Goal: Task Accomplishment & Management: Manage account settings

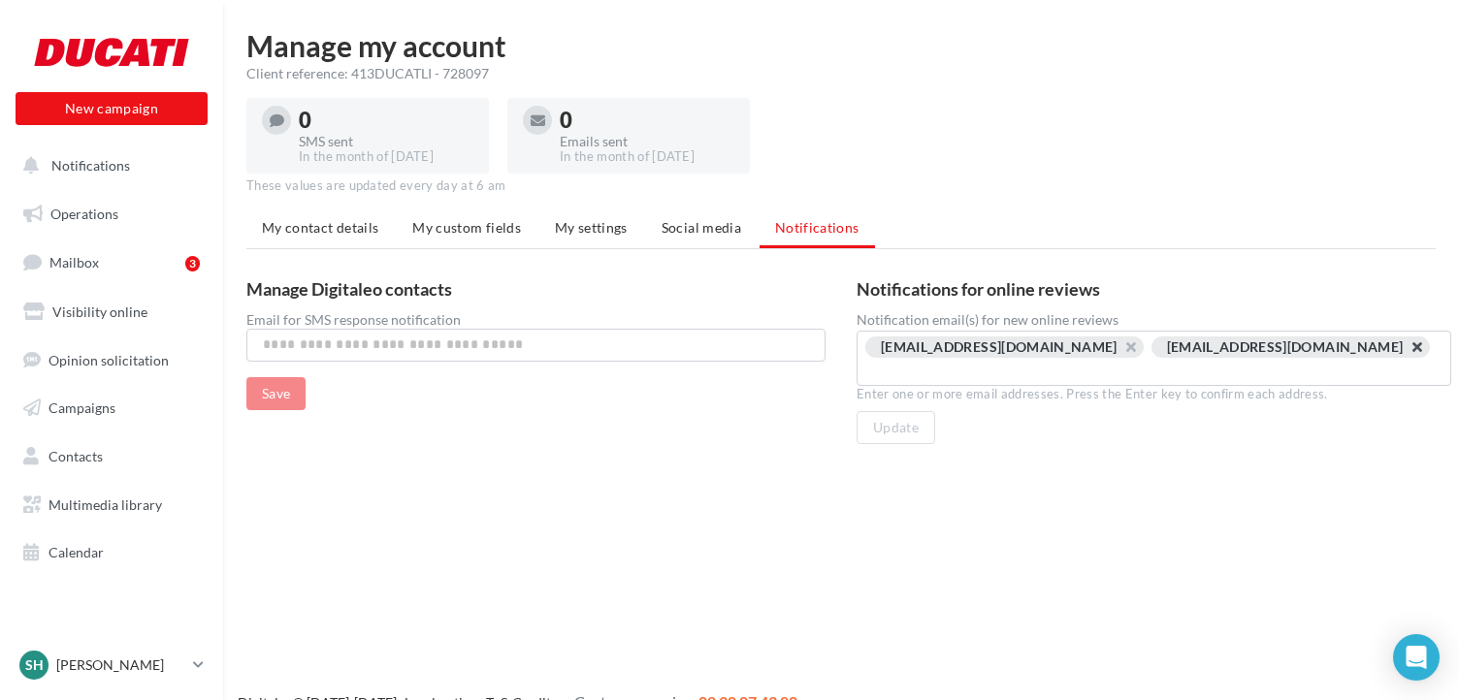
click at [1406, 352] on button "button" at bounding box center [1406, 352] width 0 height 0
click at [891, 411] on button "Update" at bounding box center [895, 427] width 79 height 33
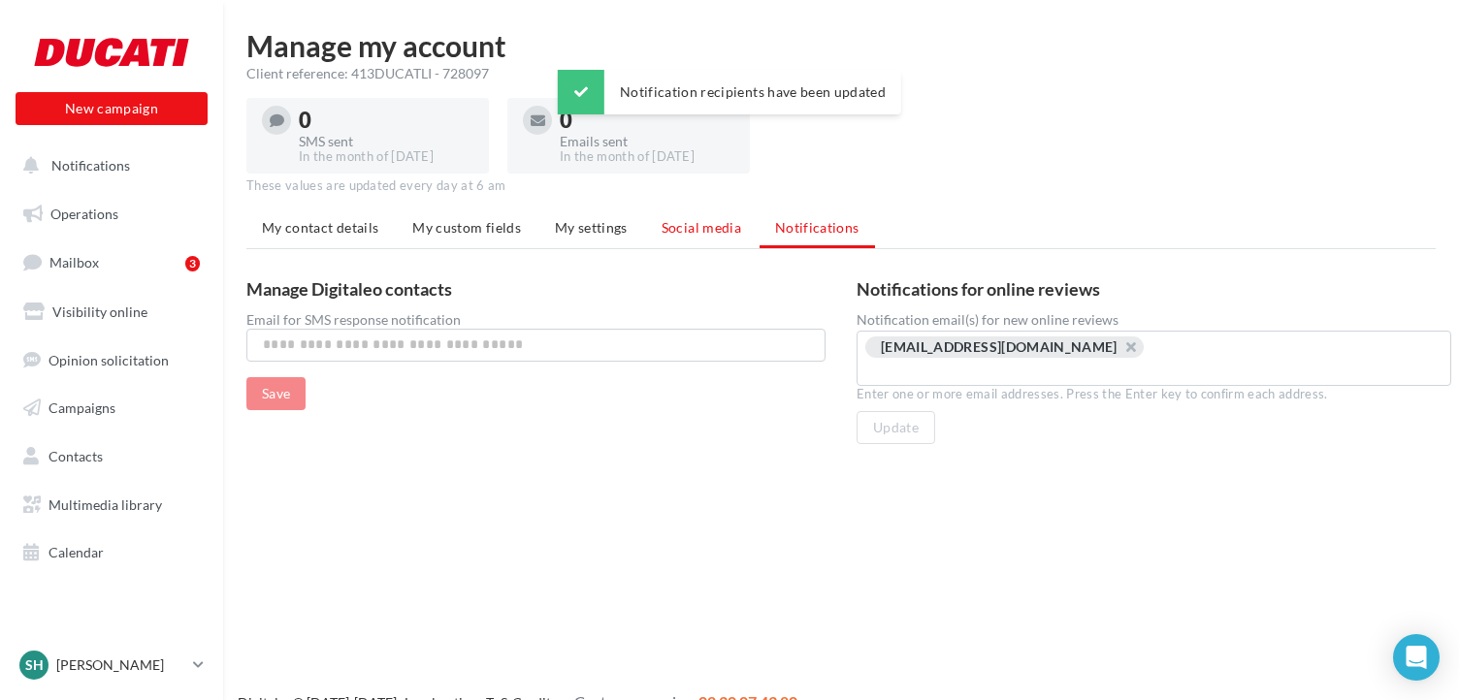
click at [701, 234] on span "Social media" at bounding box center [702, 227] width 80 height 16
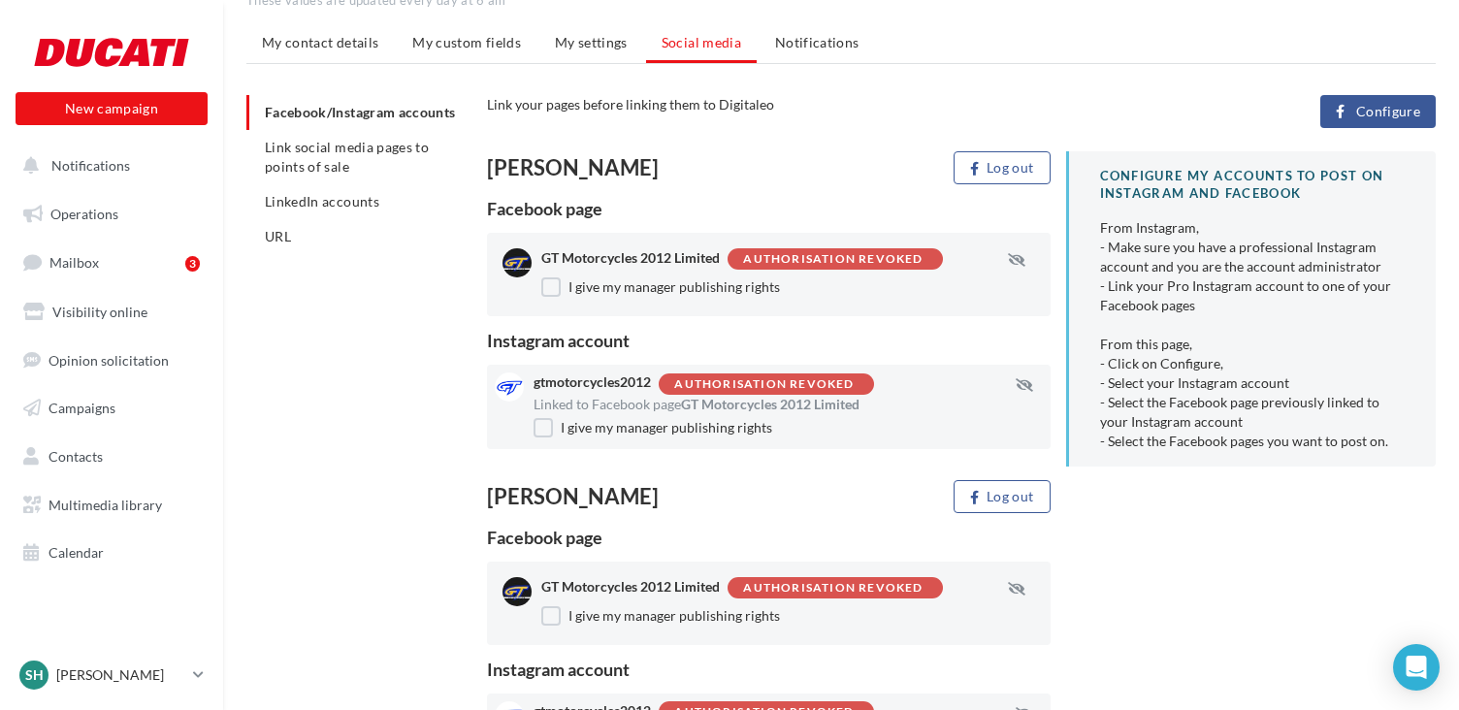
scroll to position [194, 0]
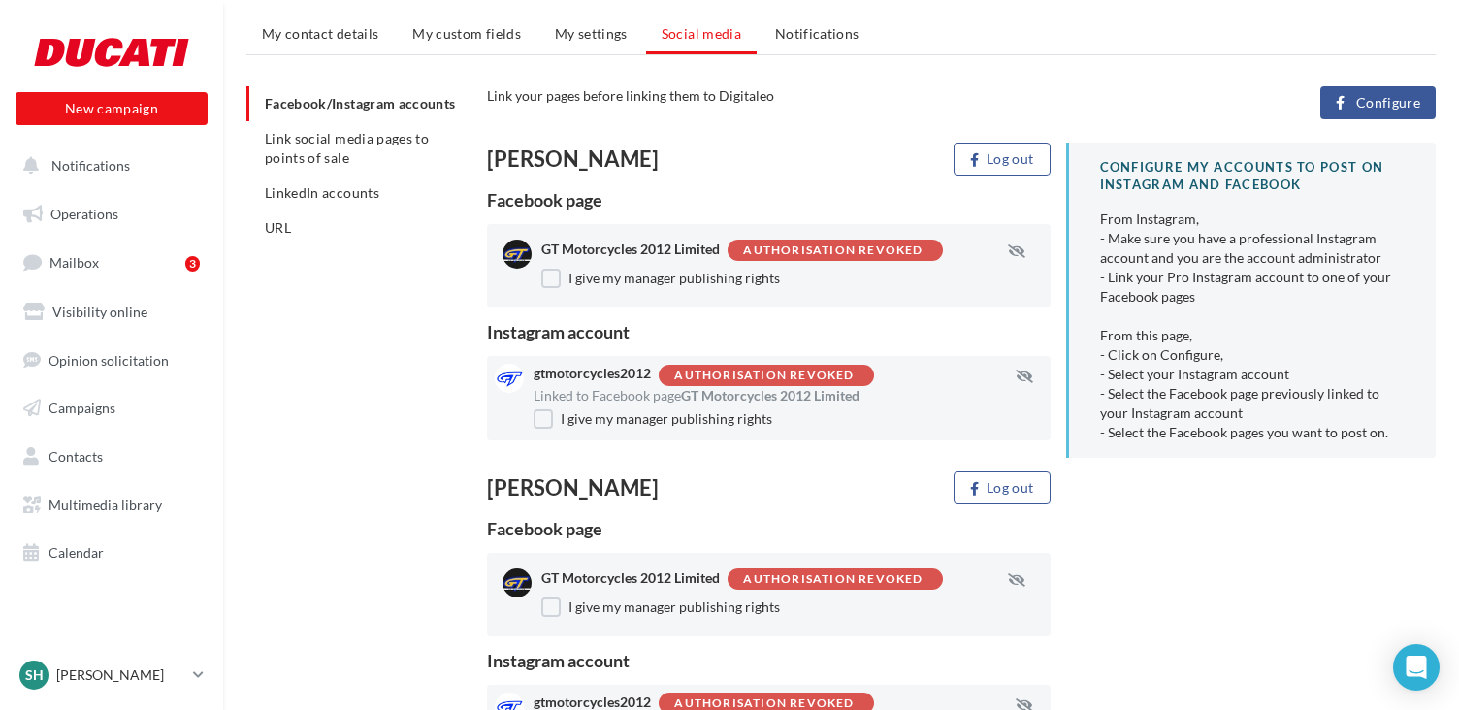
click at [1394, 104] on span "Configure" at bounding box center [1388, 103] width 64 height 16
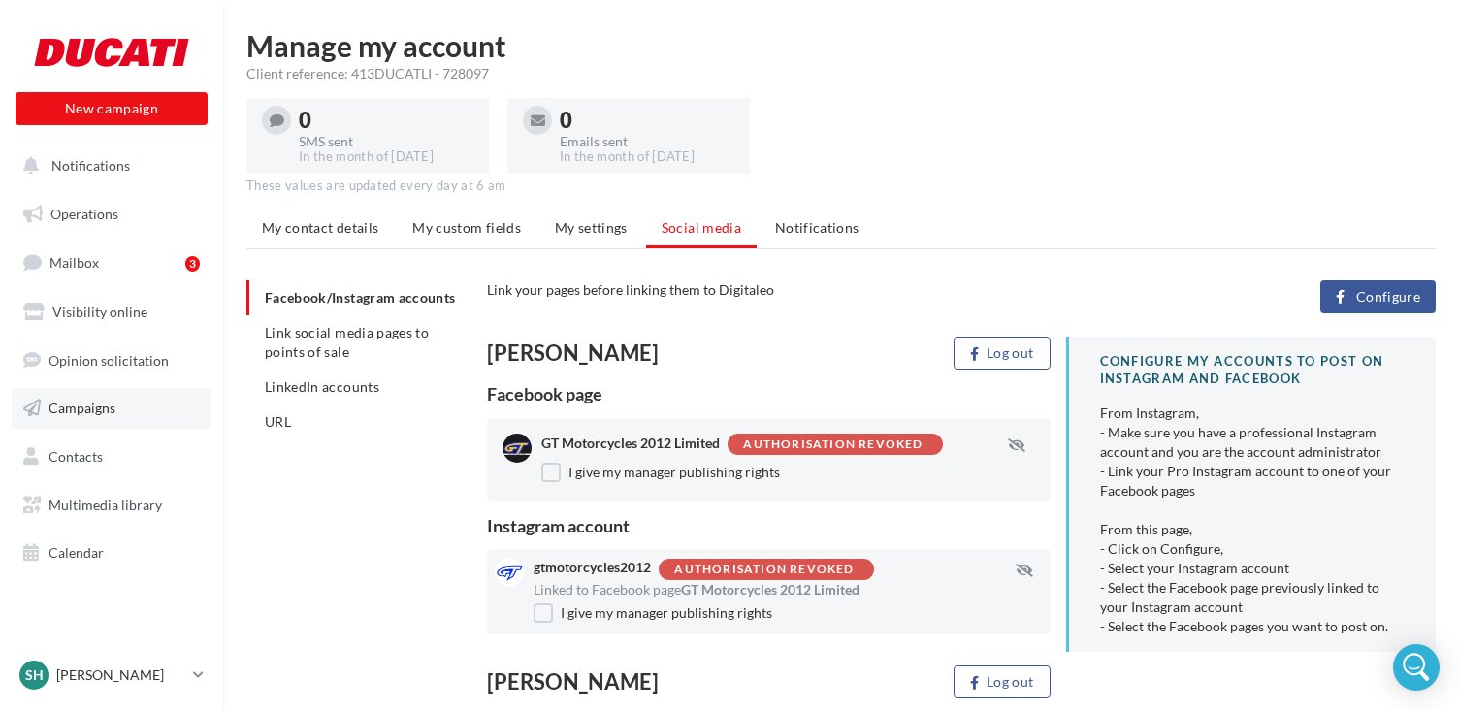
click at [88, 400] on span "Campaigns" at bounding box center [81, 408] width 67 height 16
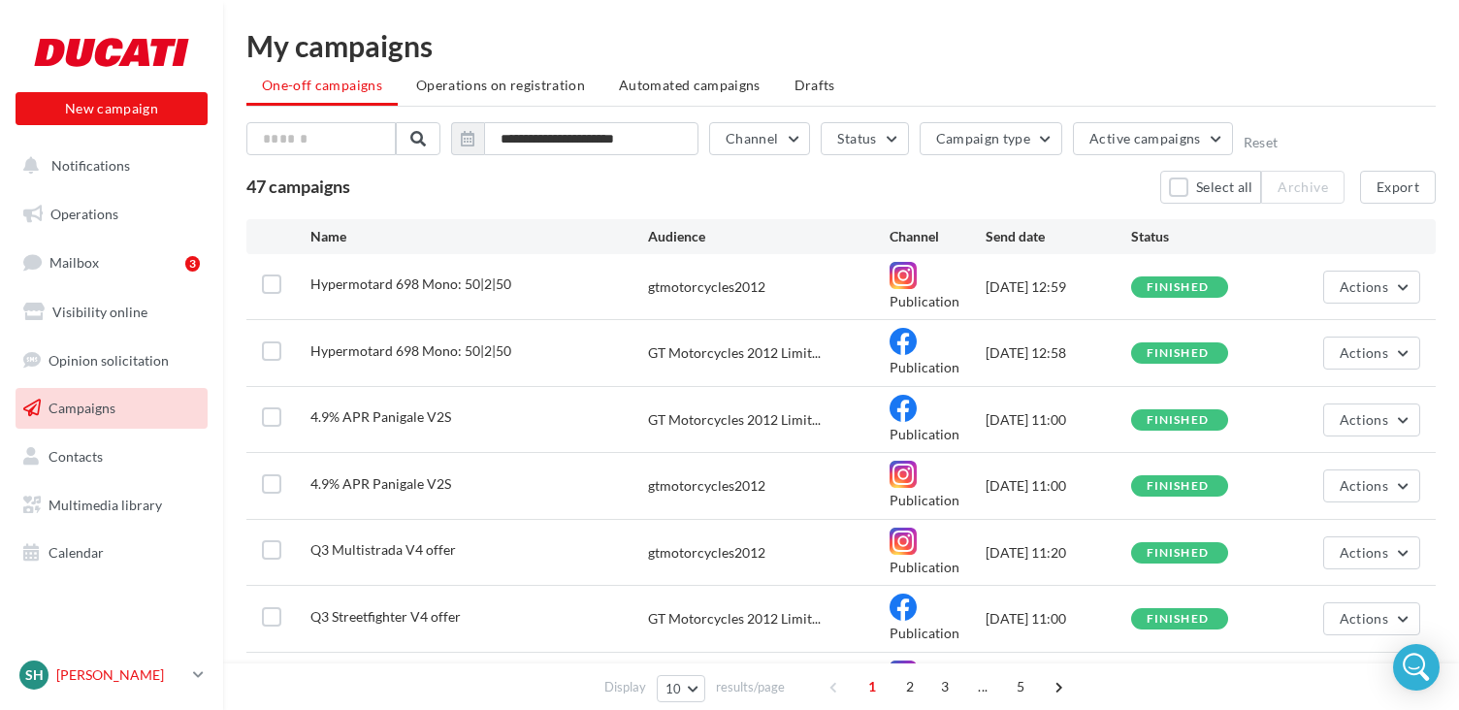
click at [197, 673] on icon at bounding box center [198, 674] width 11 height 16
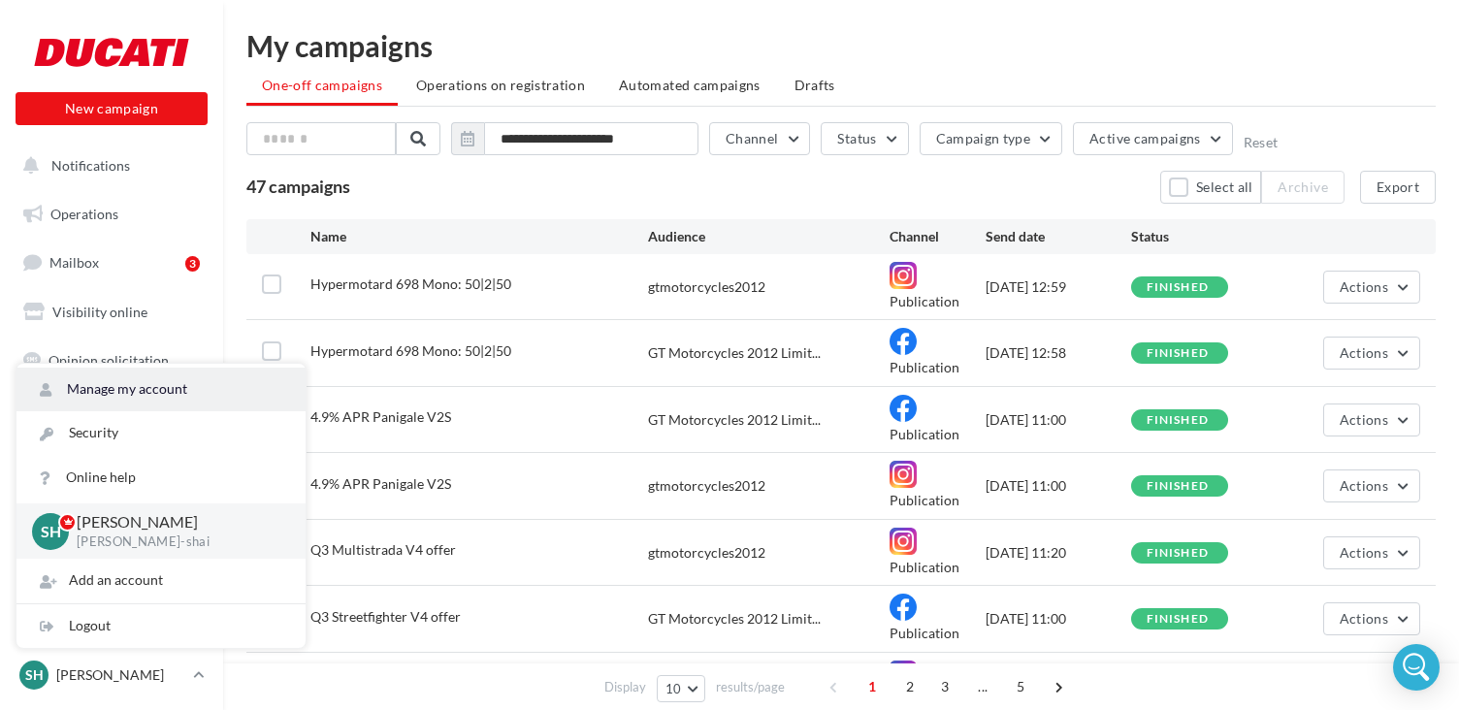
click at [135, 392] on link "Manage my account" at bounding box center [160, 390] width 289 height 44
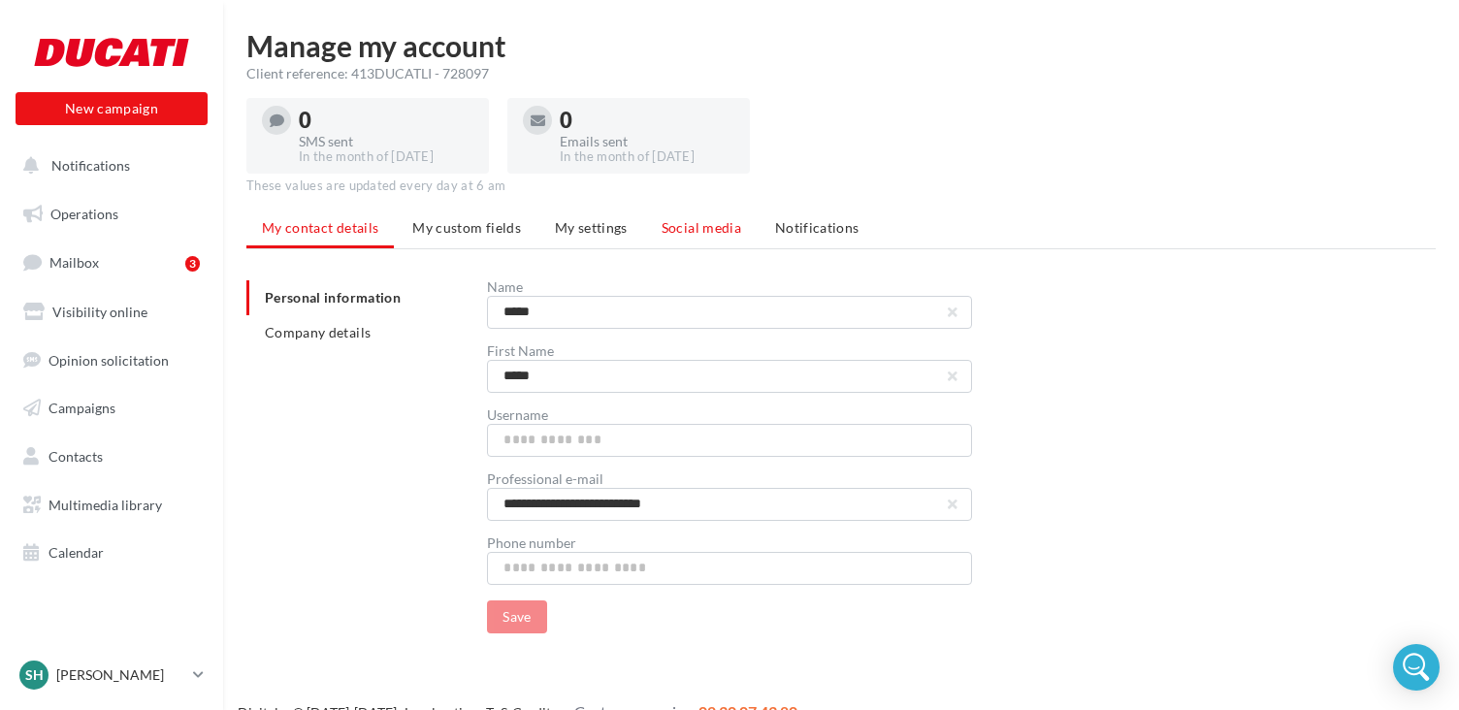
click at [672, 224] on span "Social media" at bounding box center [702, 227] width 80 height 16
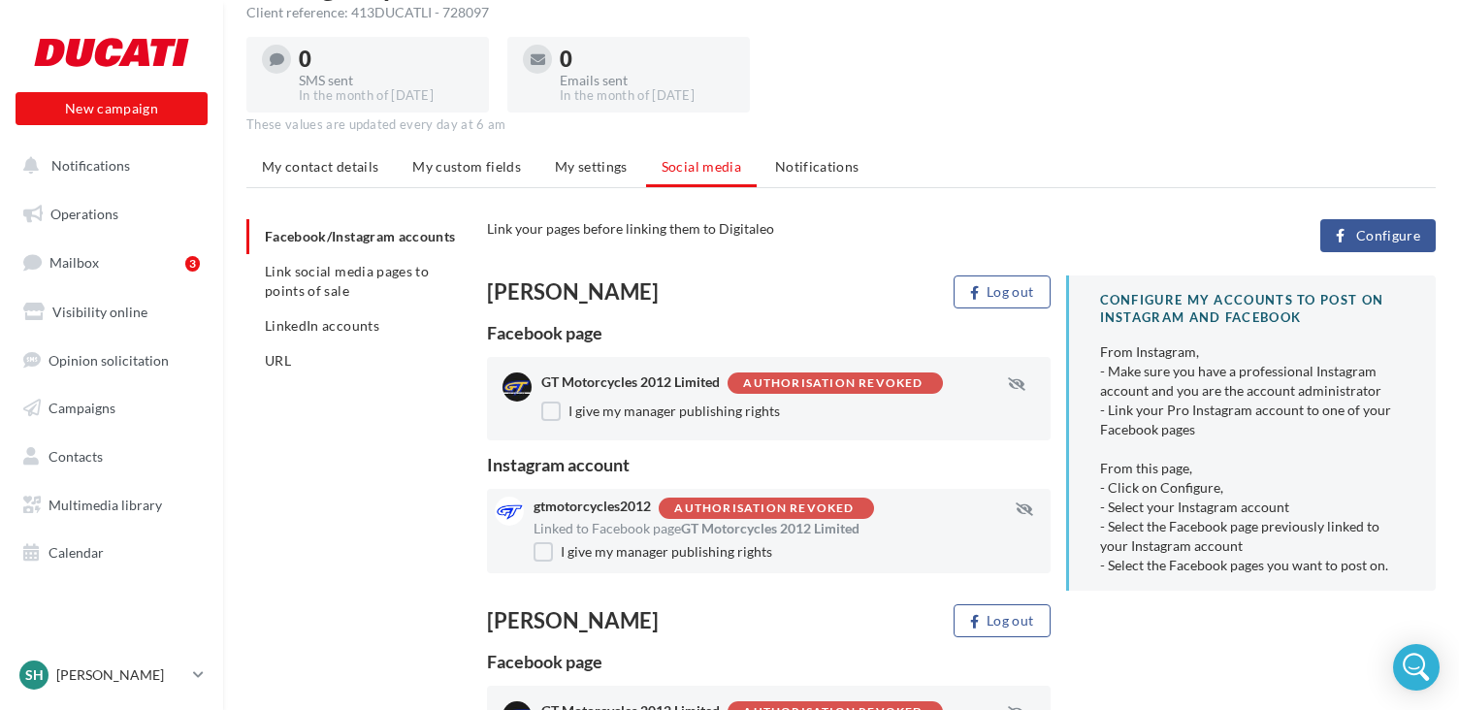
scroll to position [54, 0]
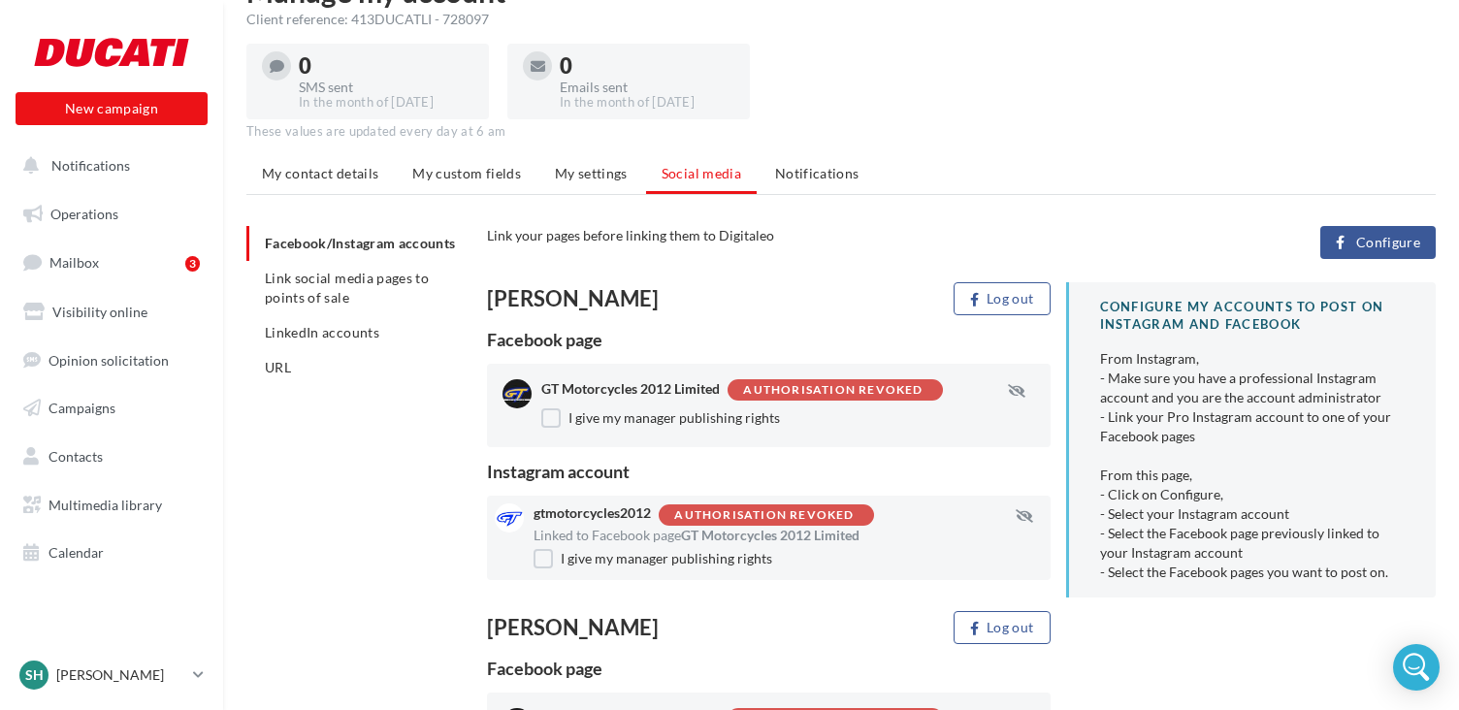
click at [1388, 236] on span "Configure" at bounding box center [1388, 243] width 64 height 16
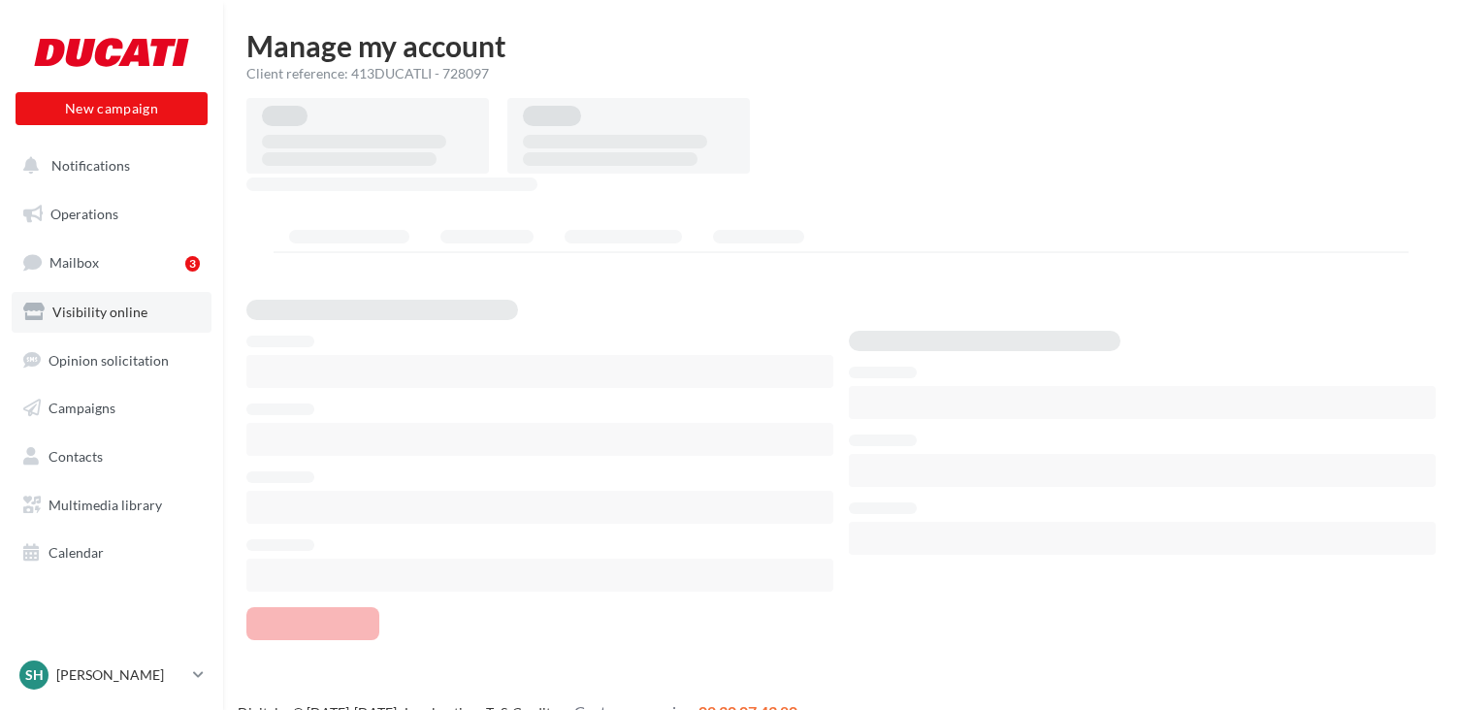
scroll to position [31, 0]
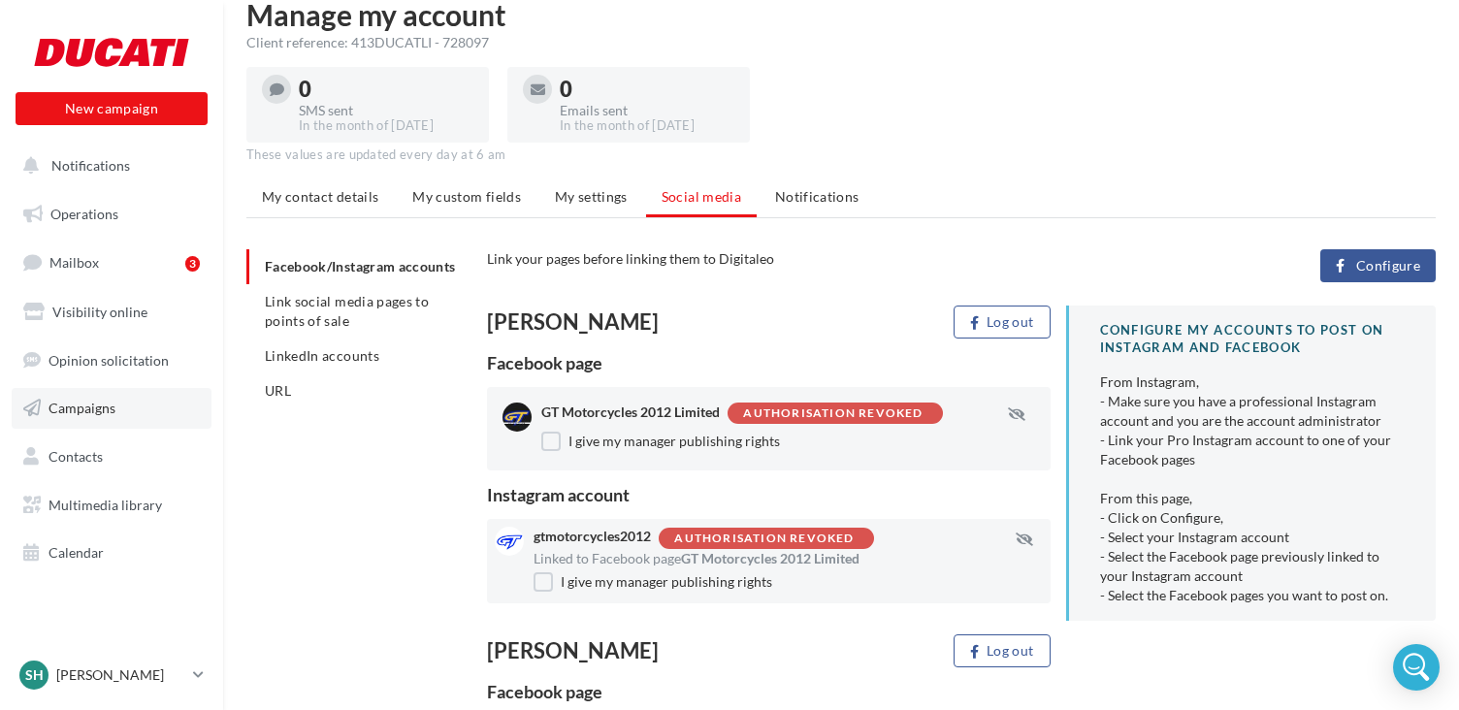
click at [99, 406] on span "Campaigns" at bounding box center [81, 408] width 67 height 16
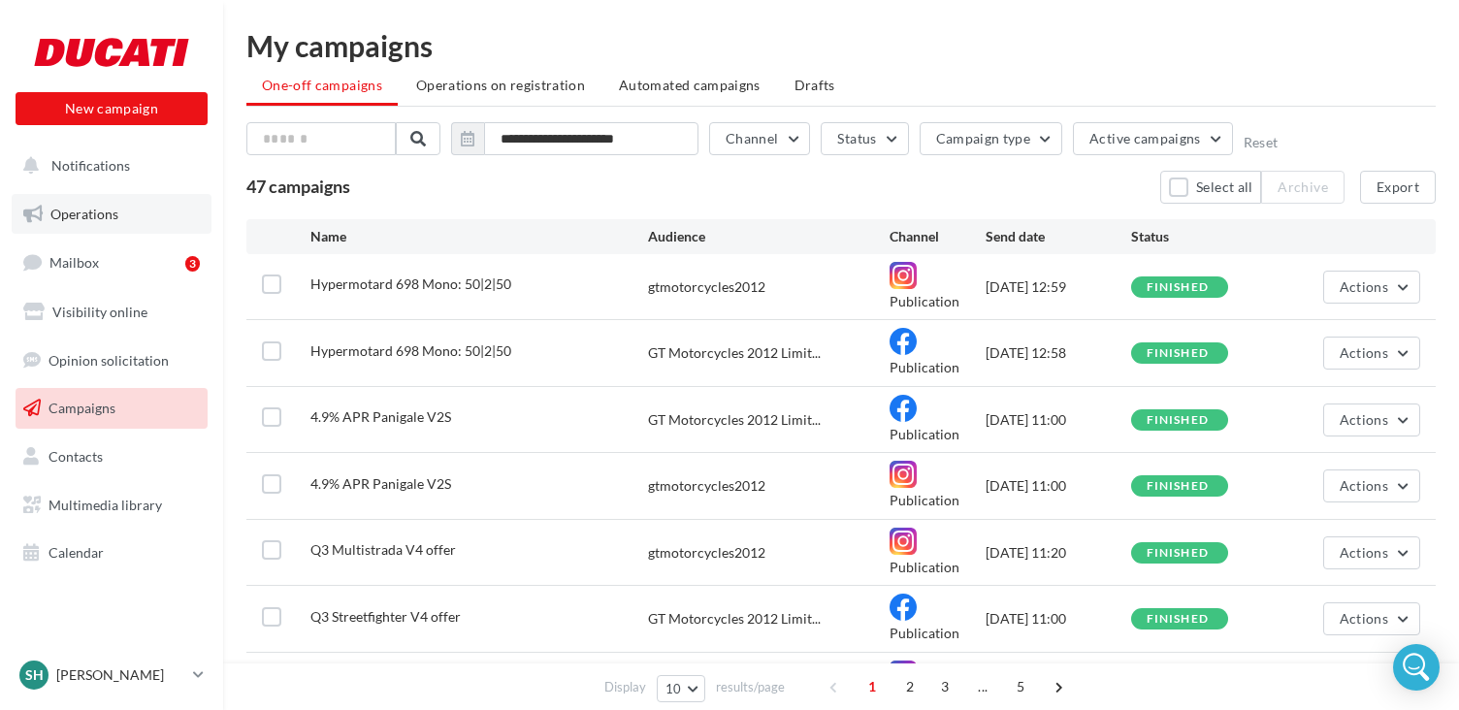
click at [88, 220] on span "Operations" at bounding box center [84, 214] width 68 height 16
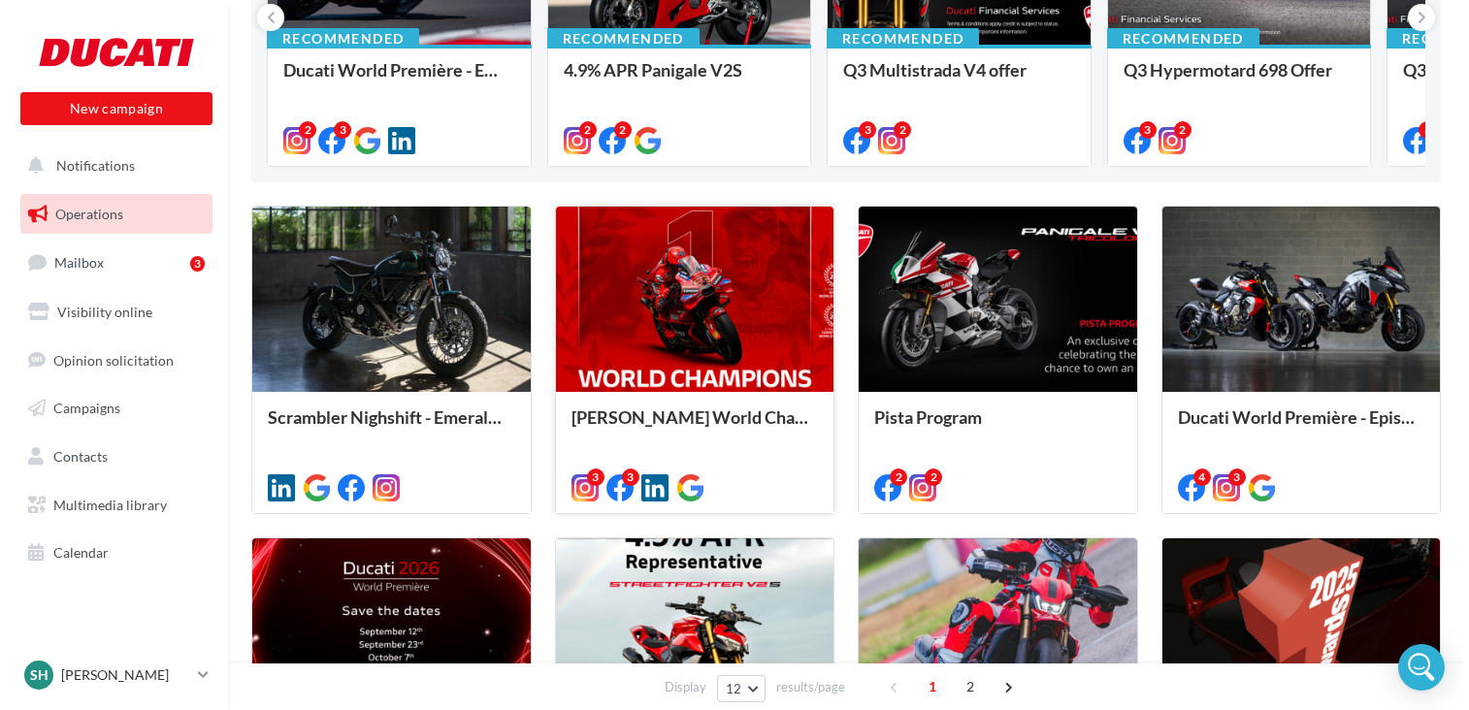
scroll to position [388, 0]
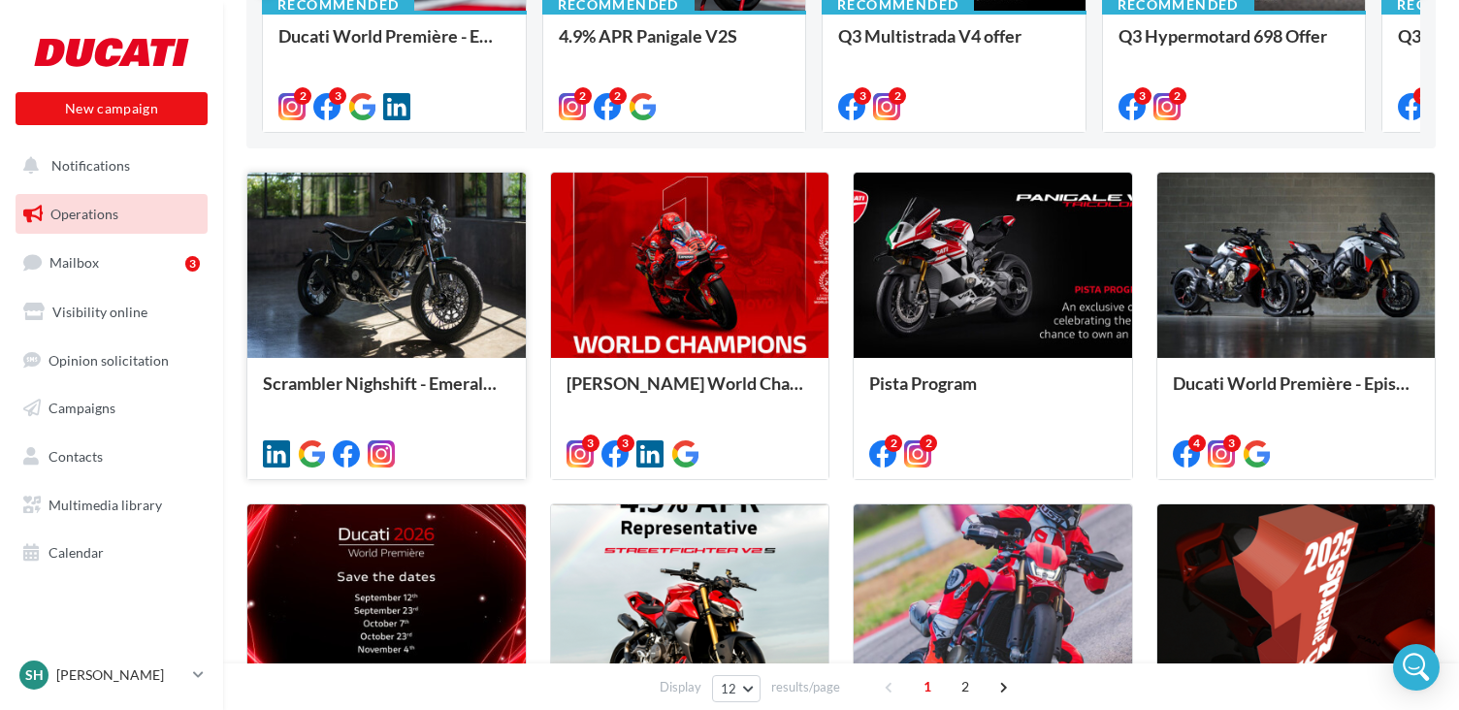
click at [431, 317] on div at bounding box center [386, 266] width 278 height 187
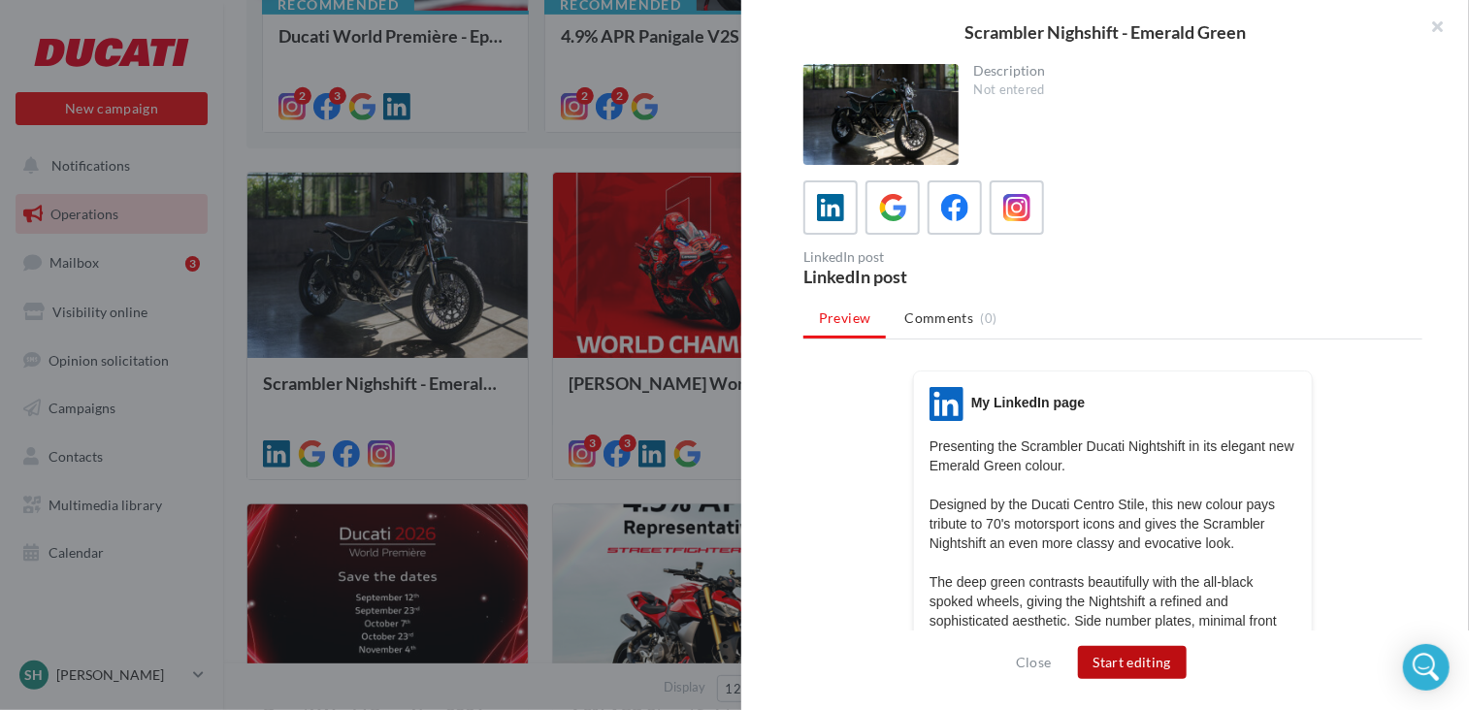
click at [1127, 662] on button "Start editing" at bounding box center [1133, 662] width 110 height 33
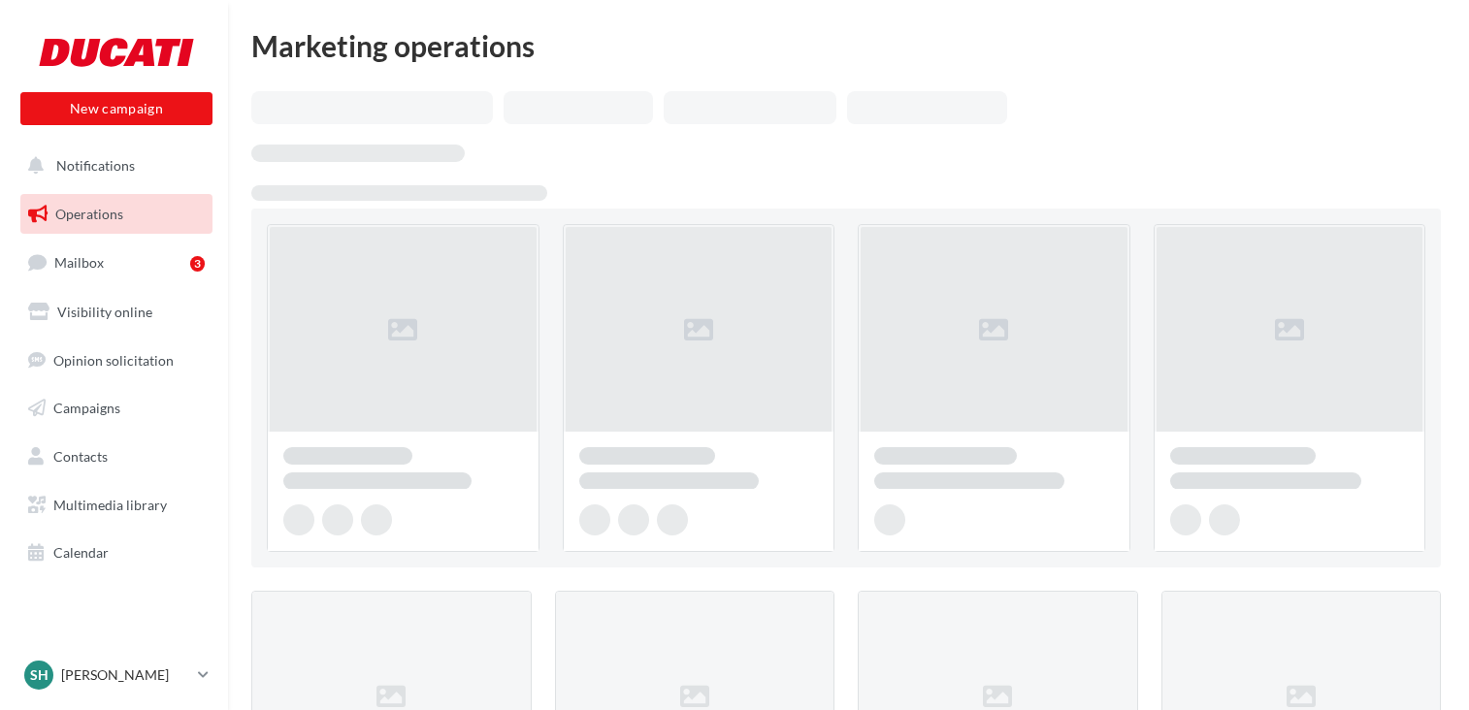
scroll to position [388, 0]
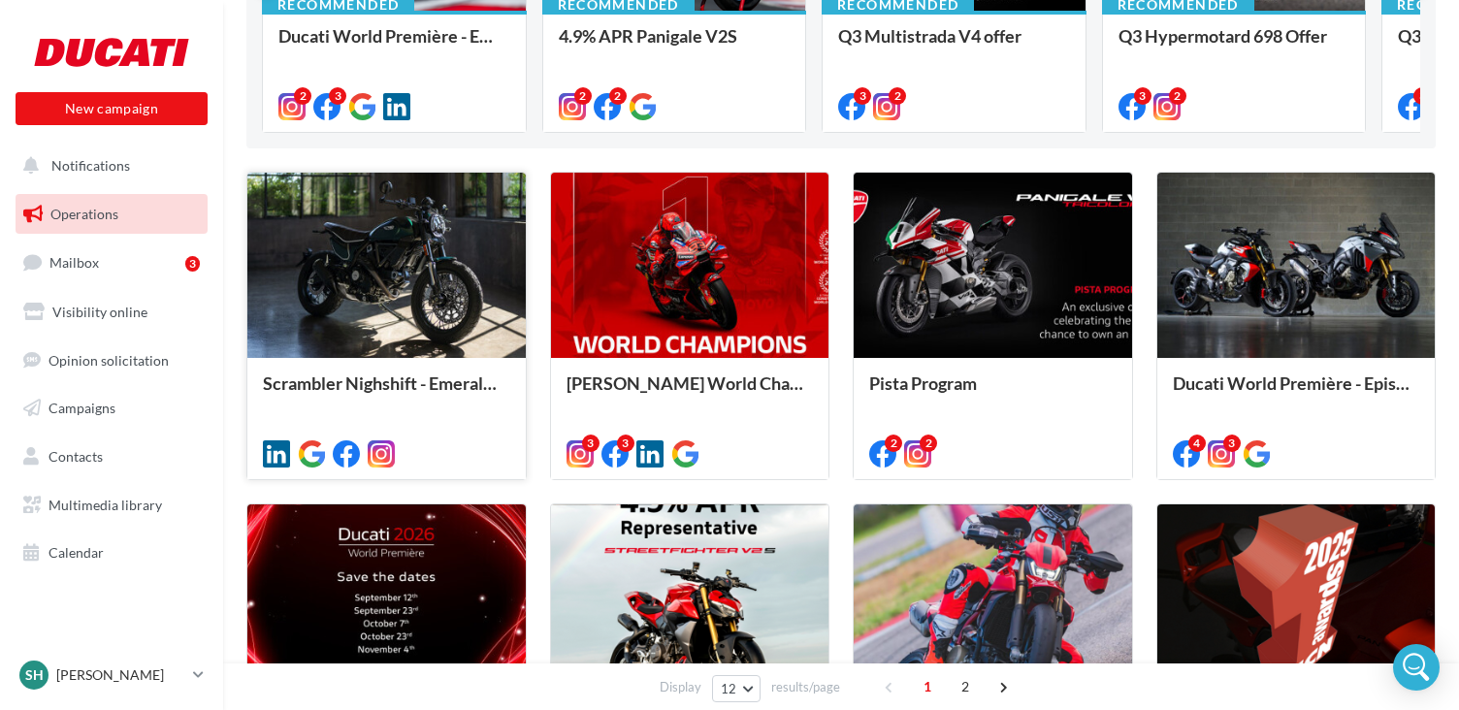
click at [364, 334] on div at bounding box center [386, 266] width 278 height 187
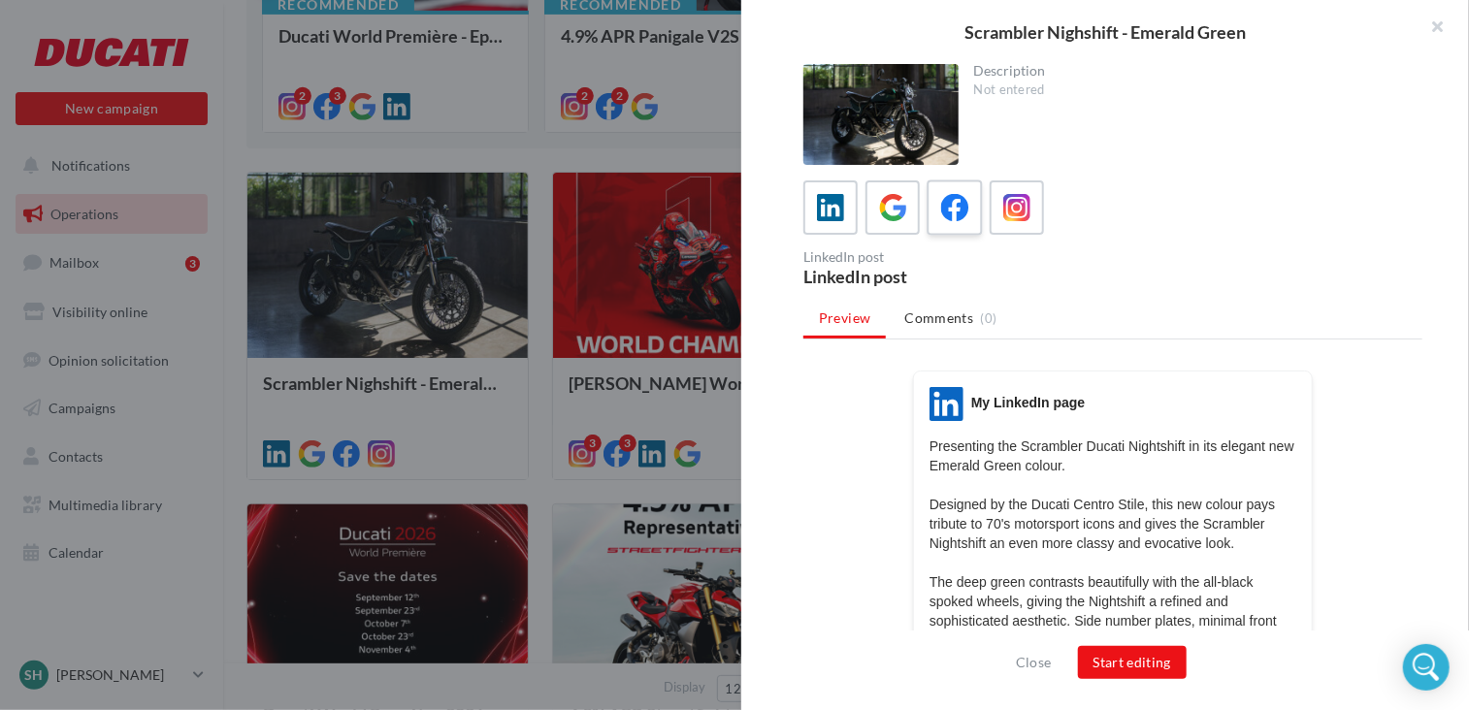
click at [948, 217] on icon at bounding box center [955, 208] width 28 height 28
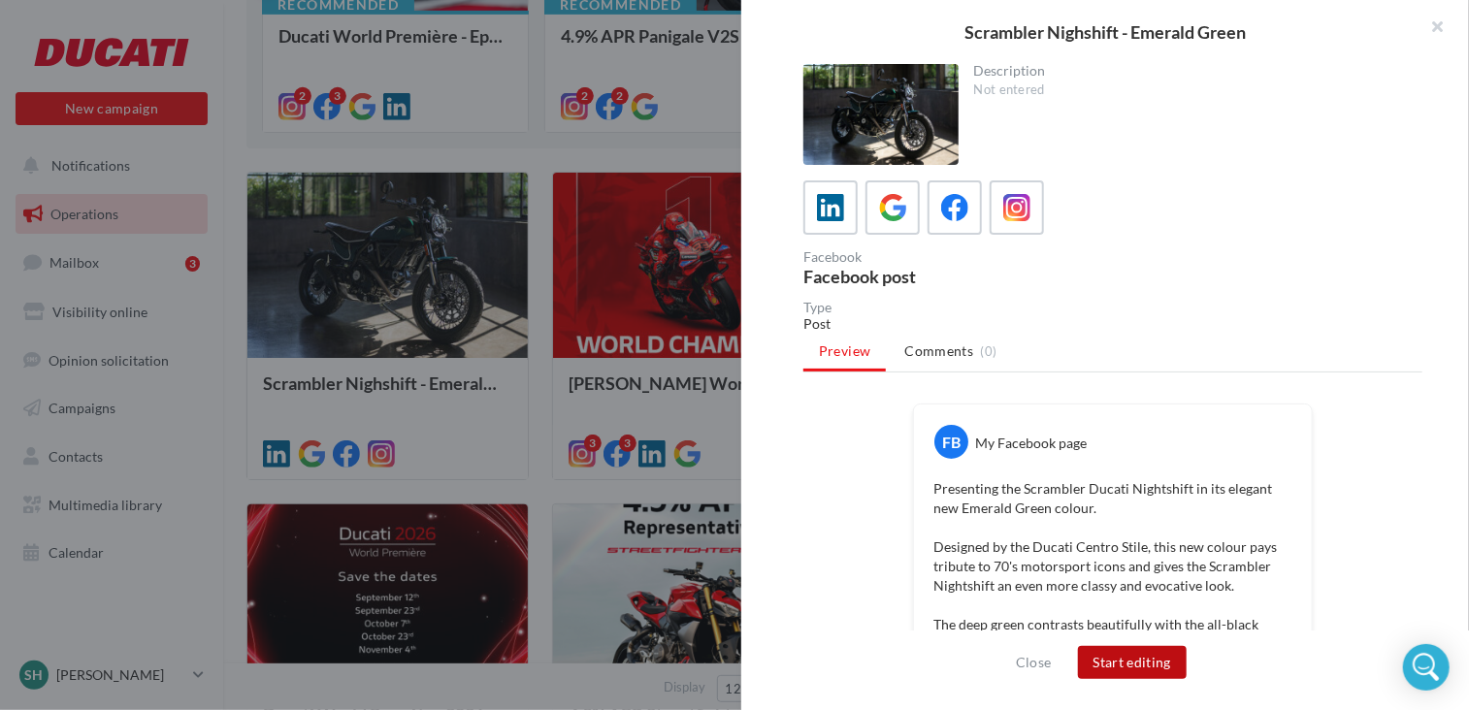
click at [1130, 660] on button "Start editing" at bounding box center [1133, 662] width 110 height 33
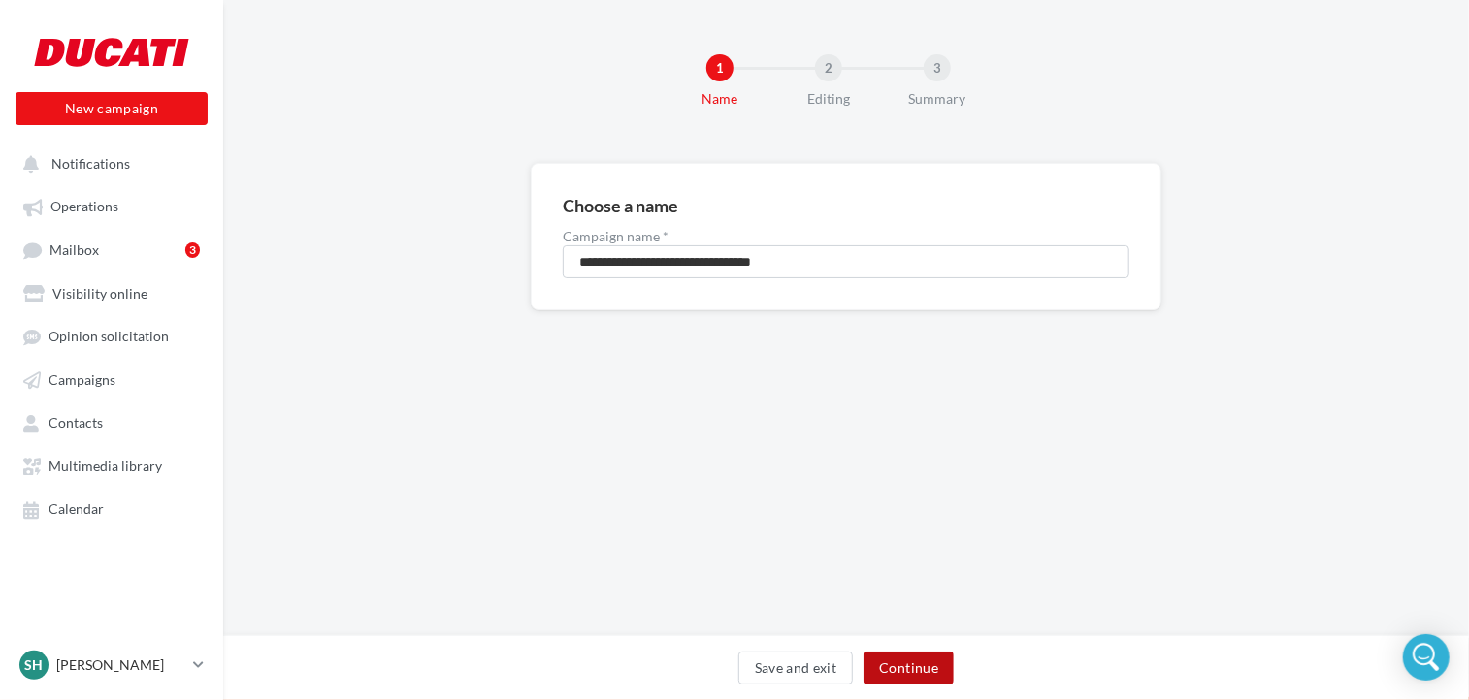
click at [912, 669] on button "Continue" at bounding box center [908, 668] width 90 height 33
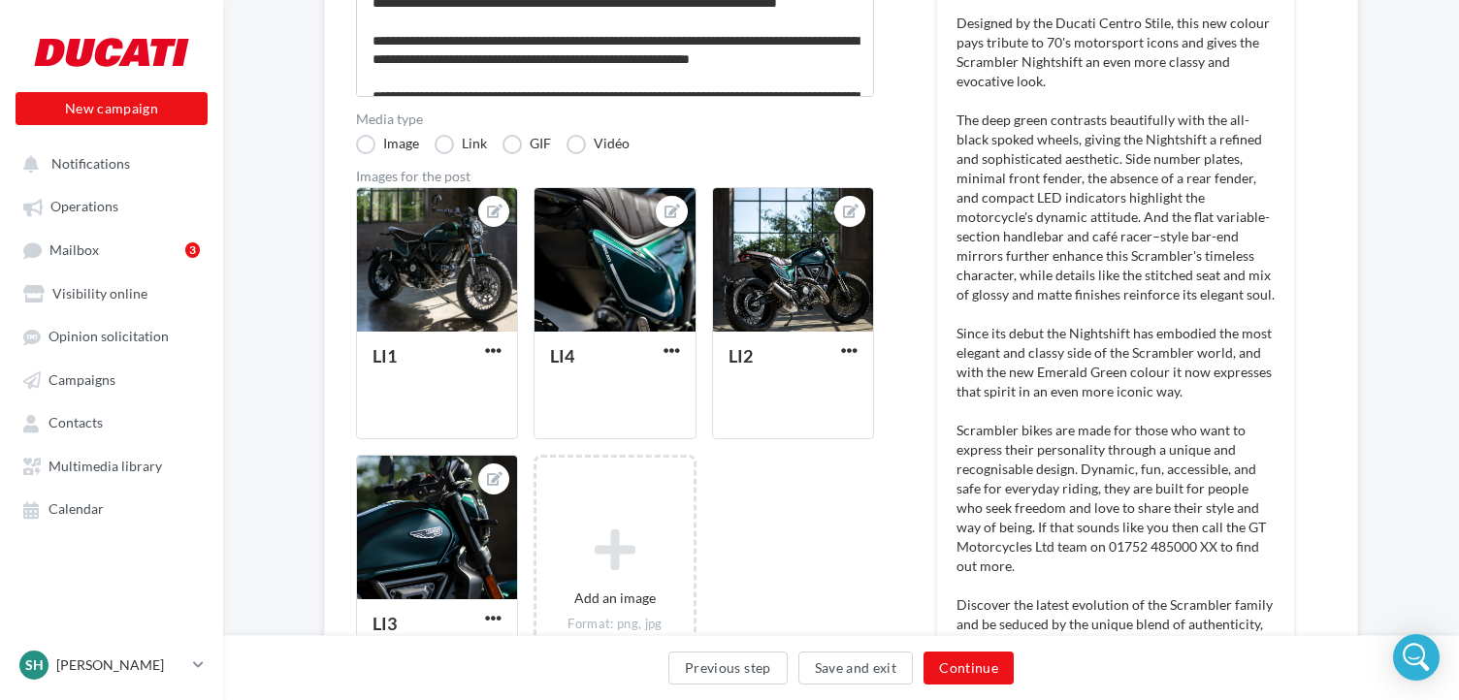
scroll to position [485, 0]
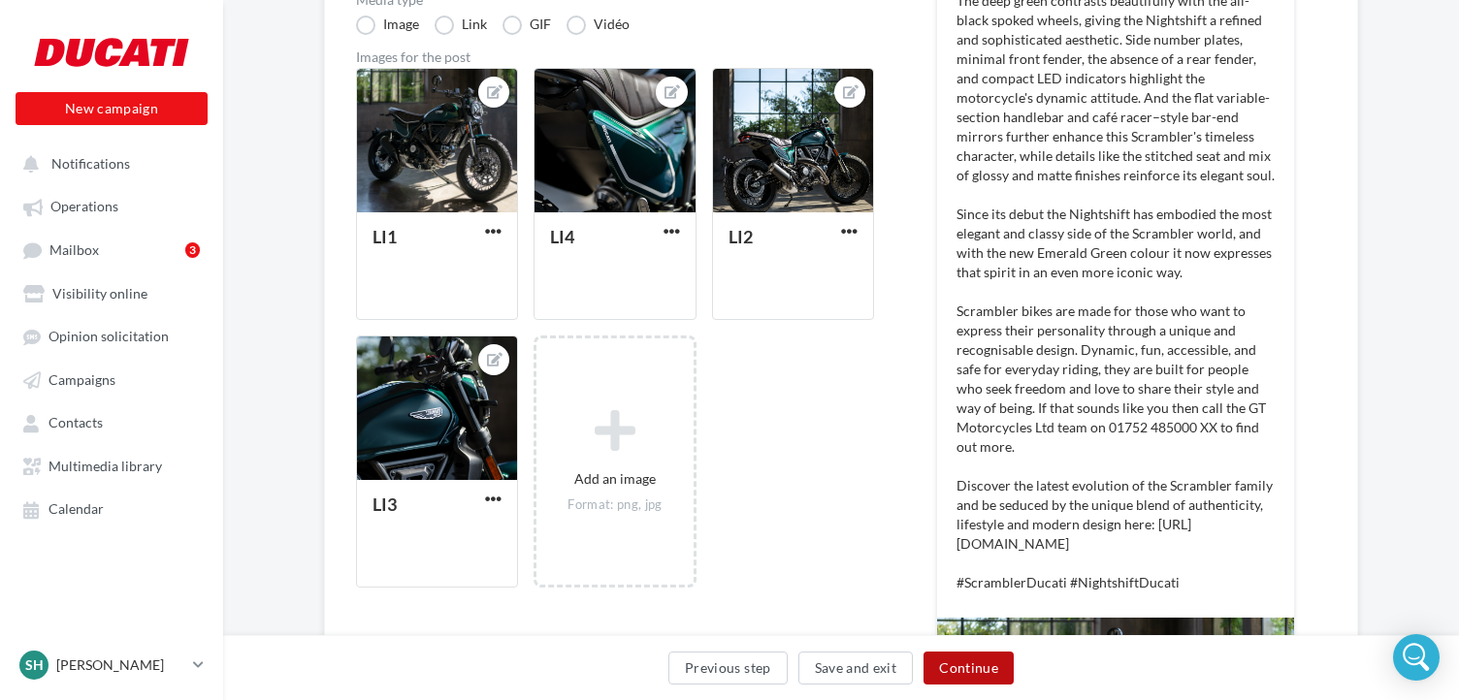
click at [973, 666] on button "Continue" at bounding box center [968, 668] width 90 height 33
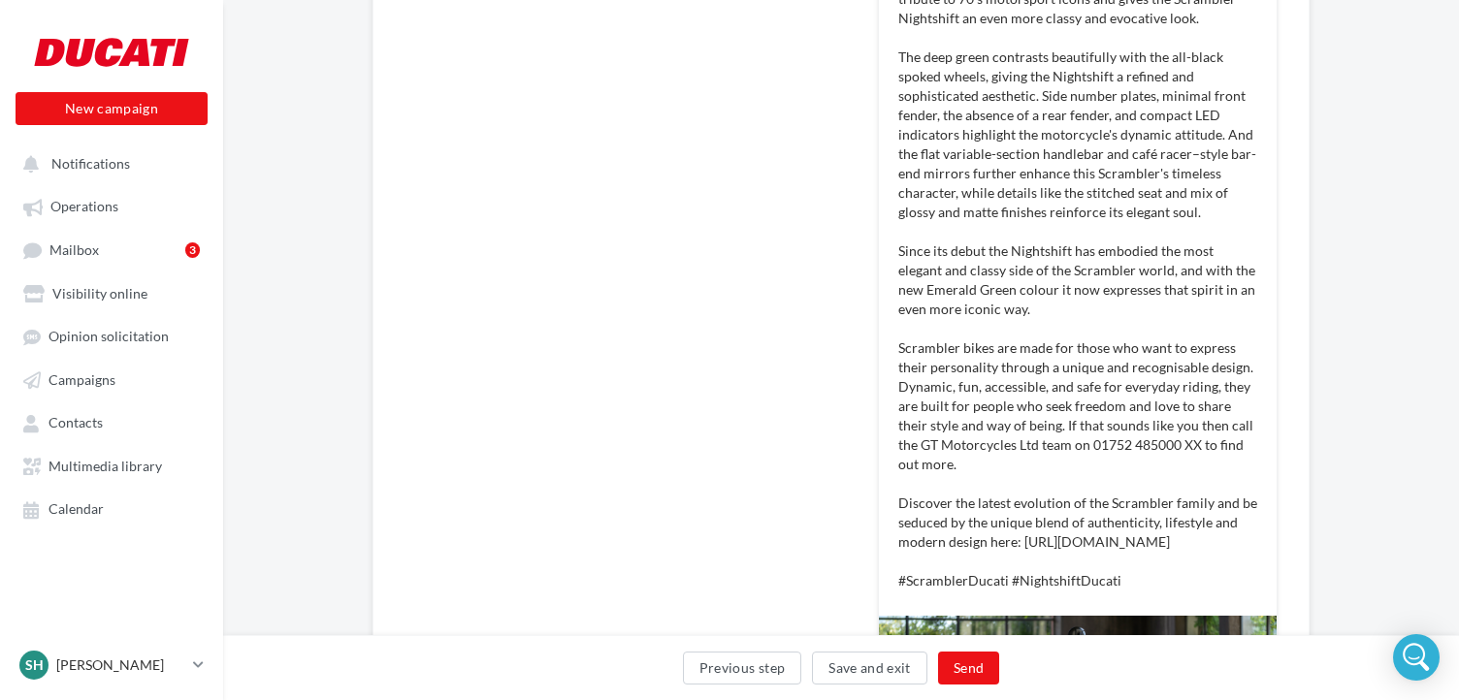
scroll to position [151, 0]
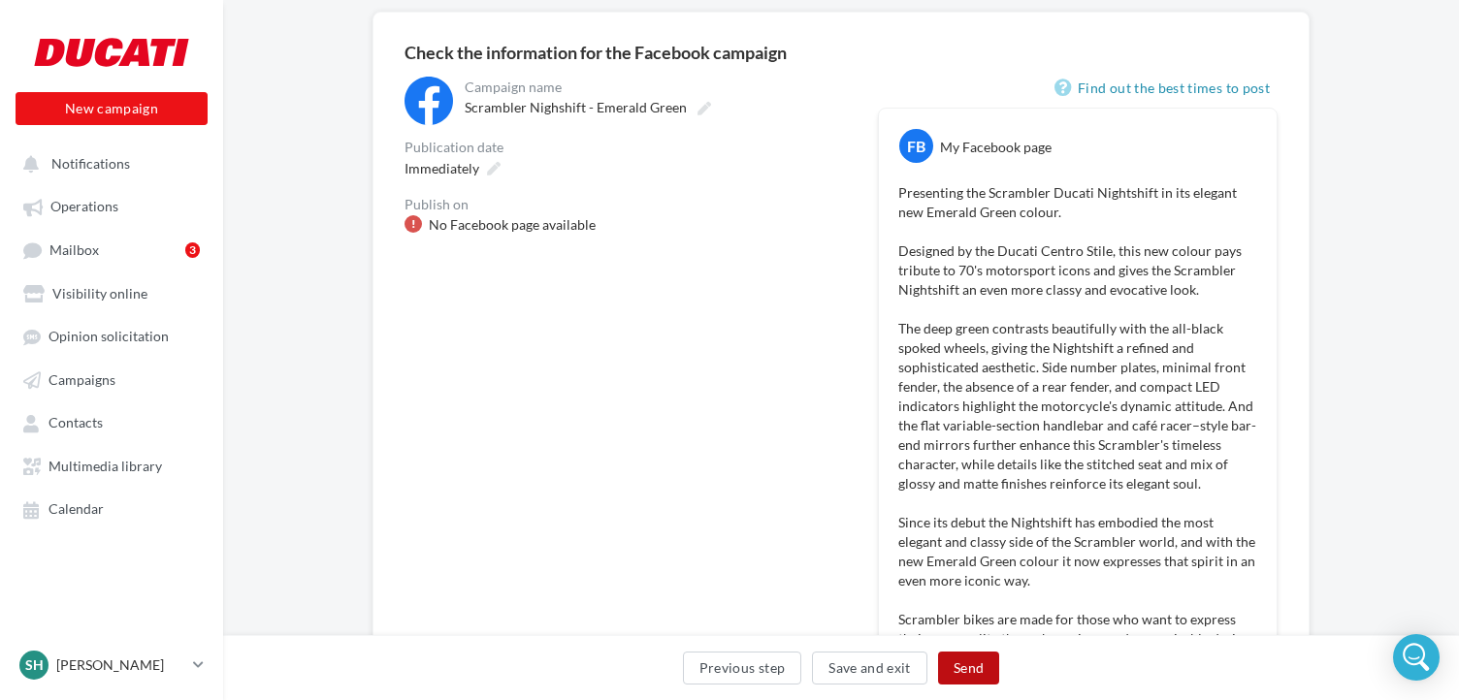
click at [979, 674] on button "Send" at bounding box center [968, 668] width 61 height 33
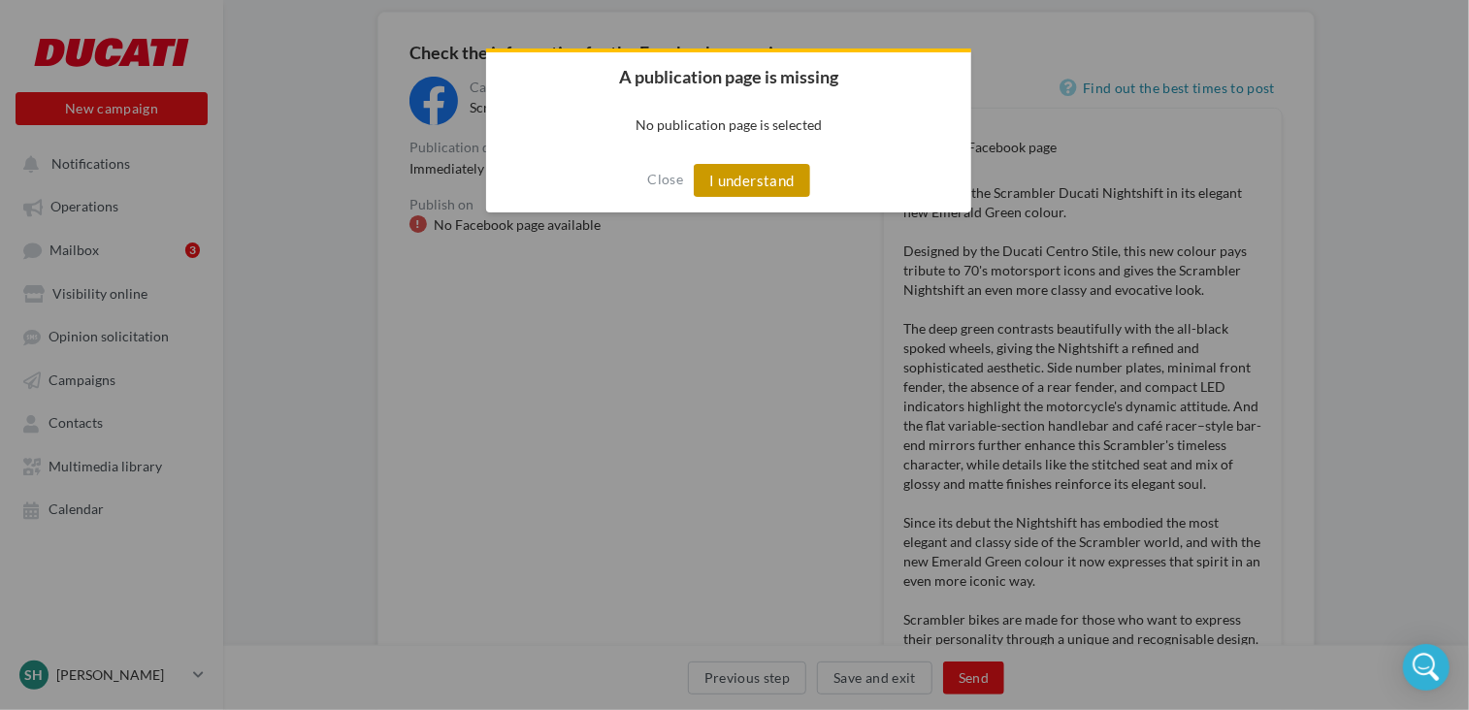
click at [772, 183] on button "I understand" at bounding box center [752, 180] width 116 height 33
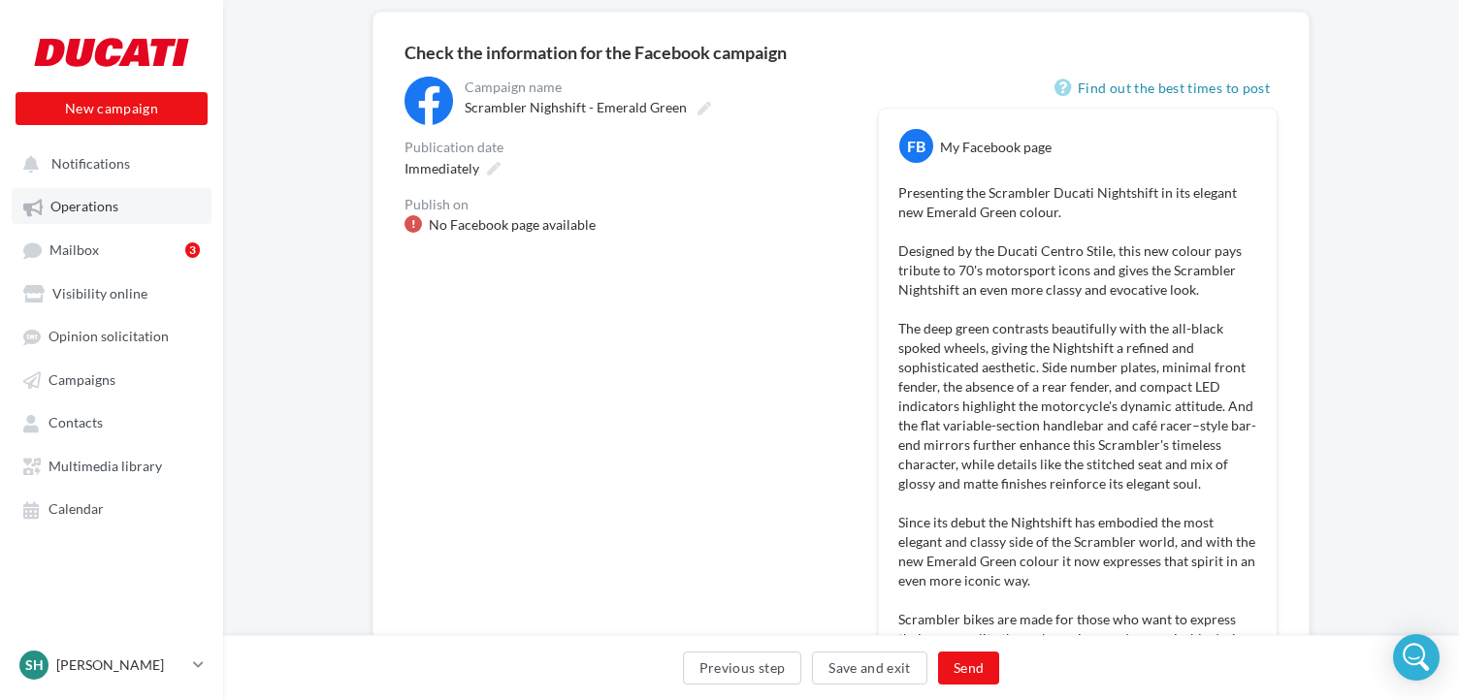
click at [97, 205] on span "Operations" at bounding box center [84, 207] width 68 height 16
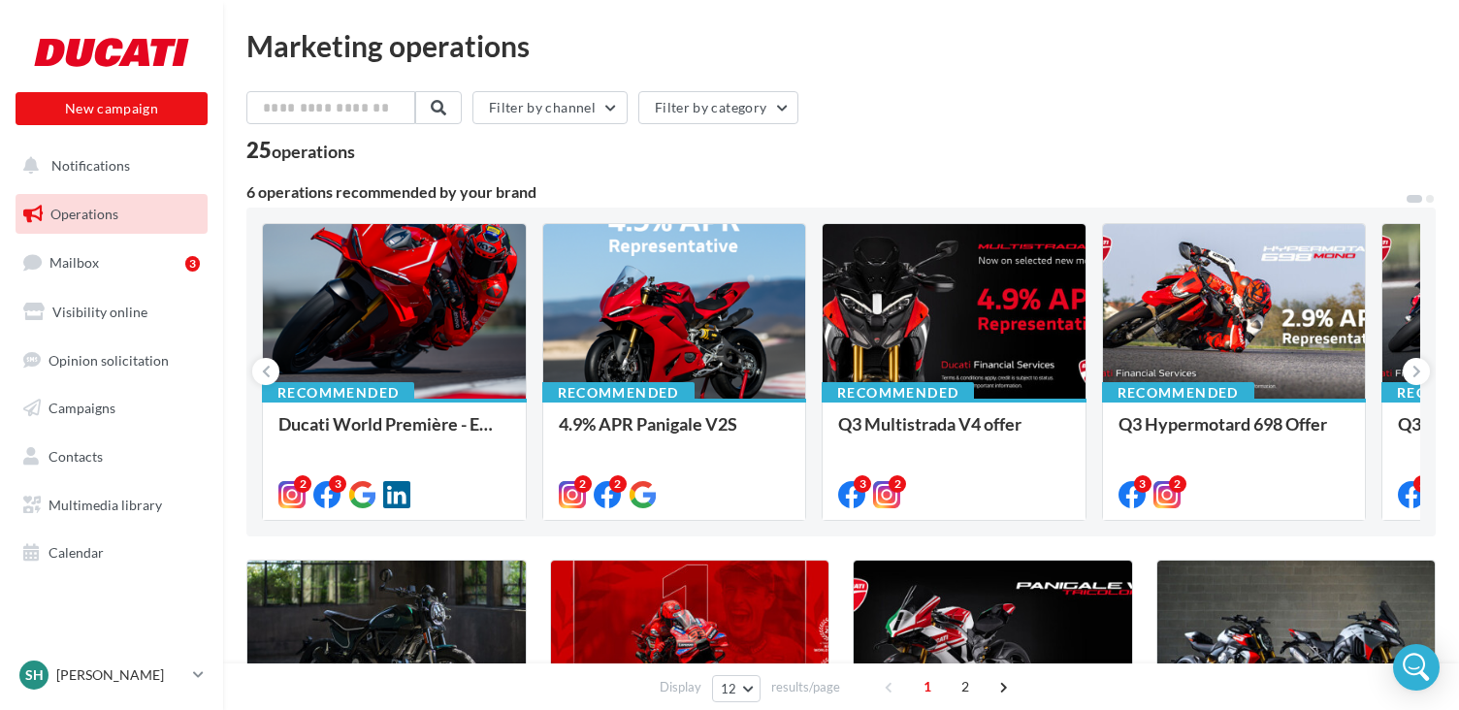
scroll to position [97, 0]
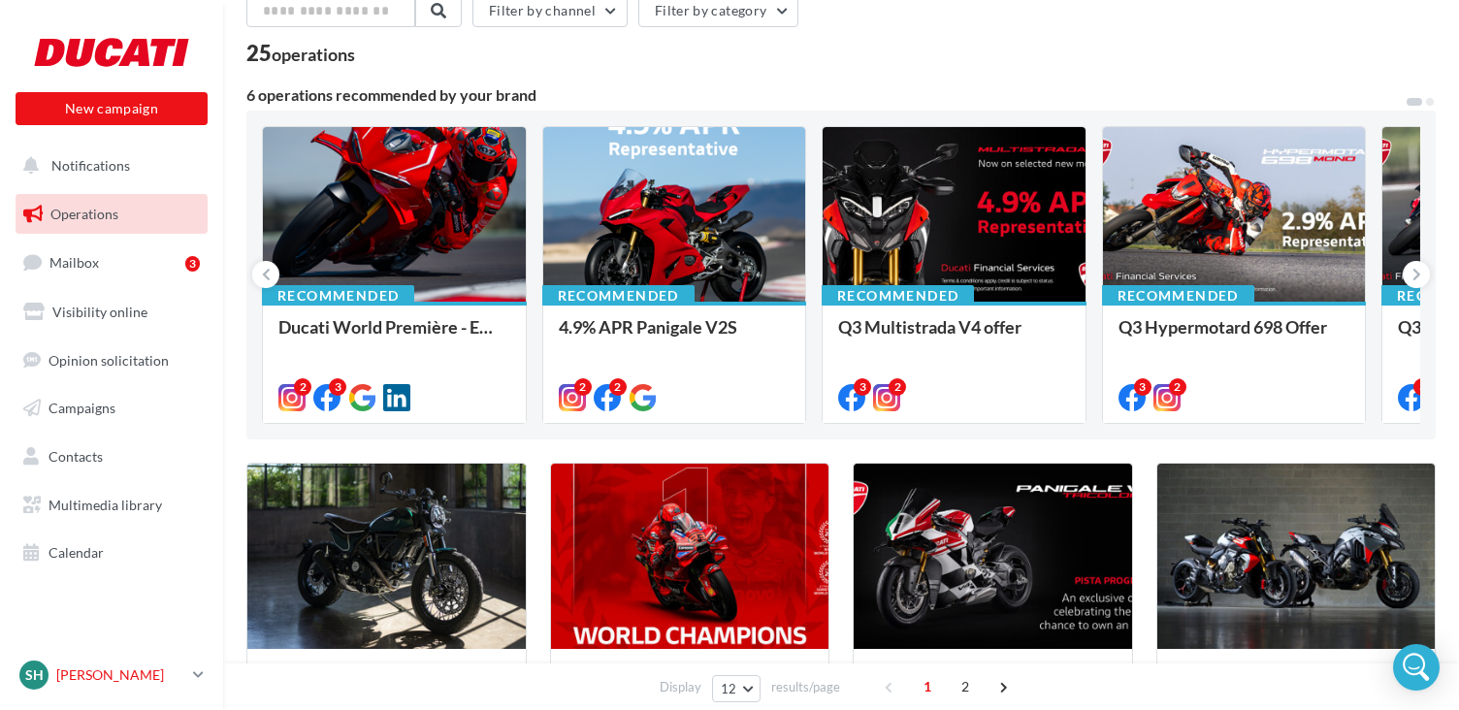
click at [189, 678] on link "SH Steve HAITH duc-plym-shai" at bounding box center [112, 675] width 192 height 37
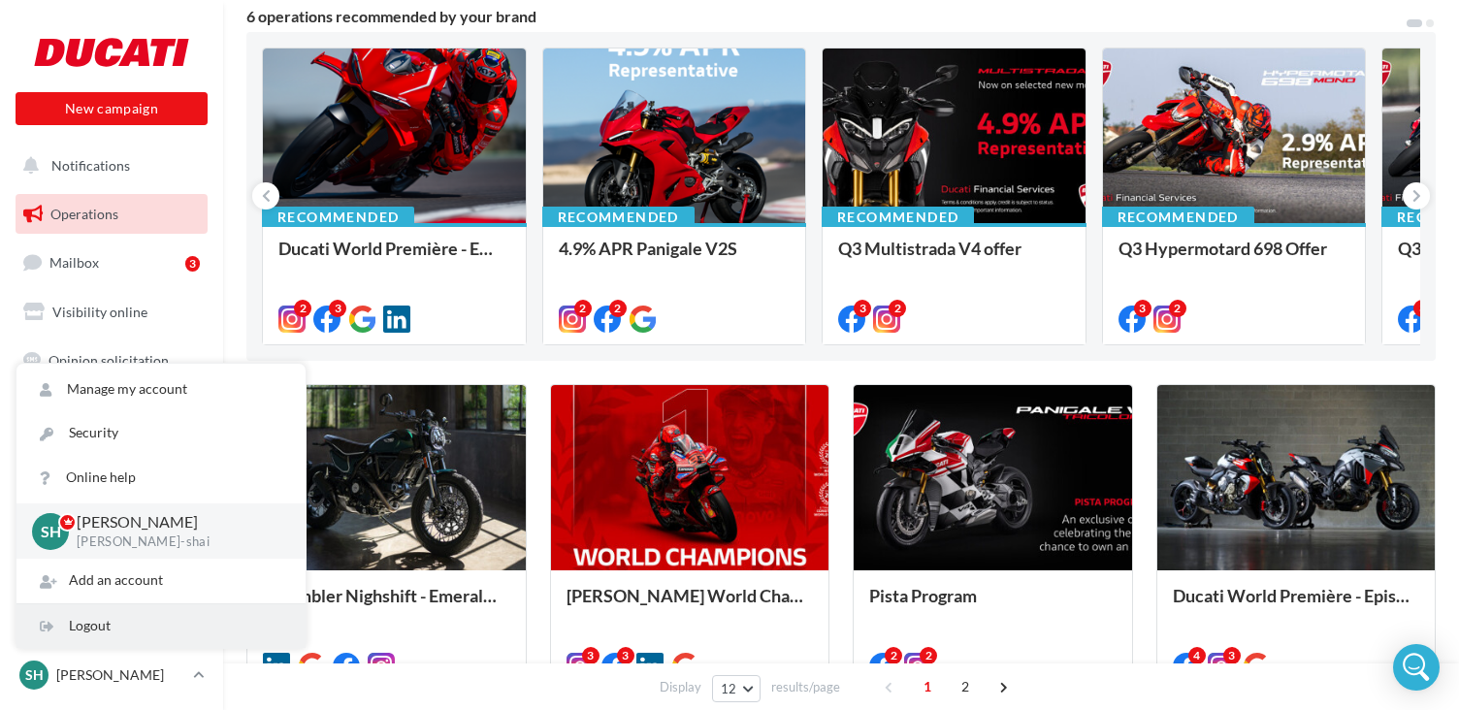
scroll to position [291, 0]
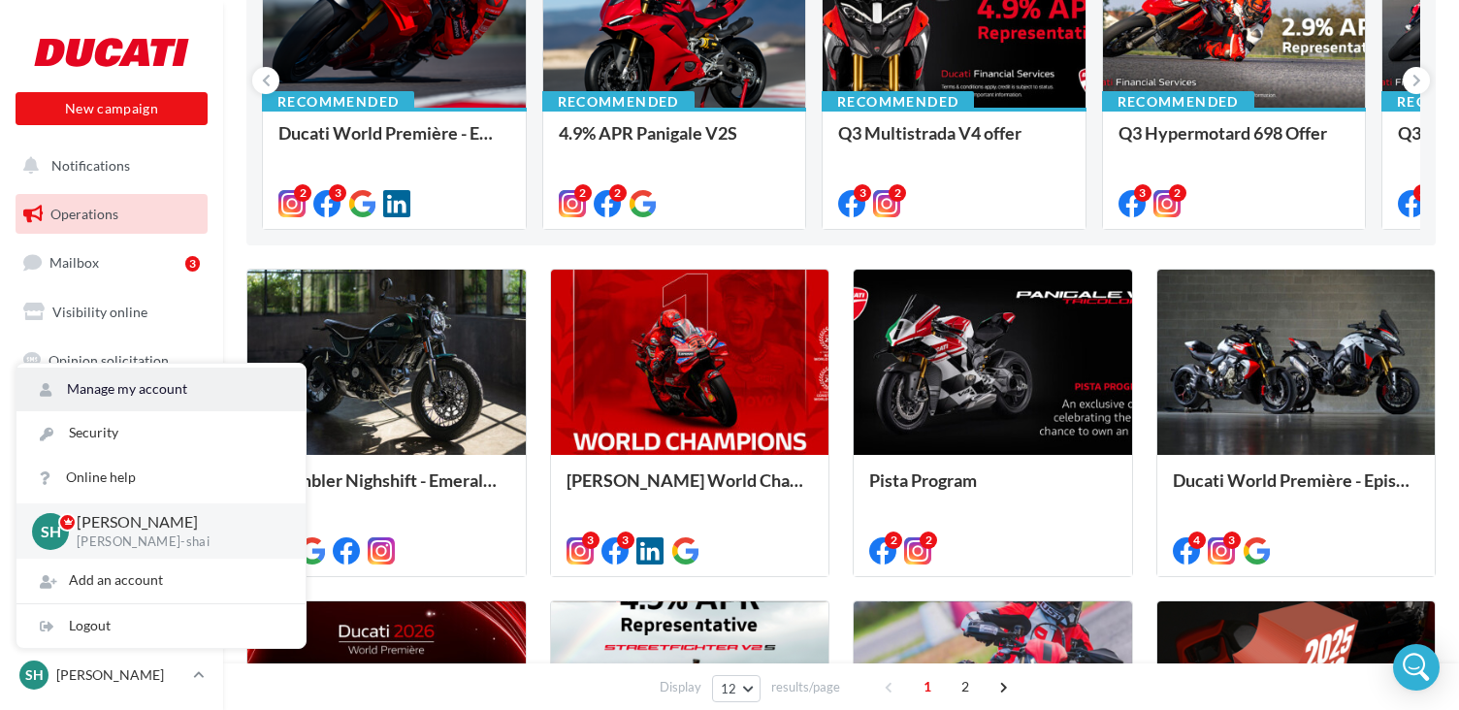
click at [145, 389] on link "Manage my account" at bounding box center [160, 390] width 289 height 44
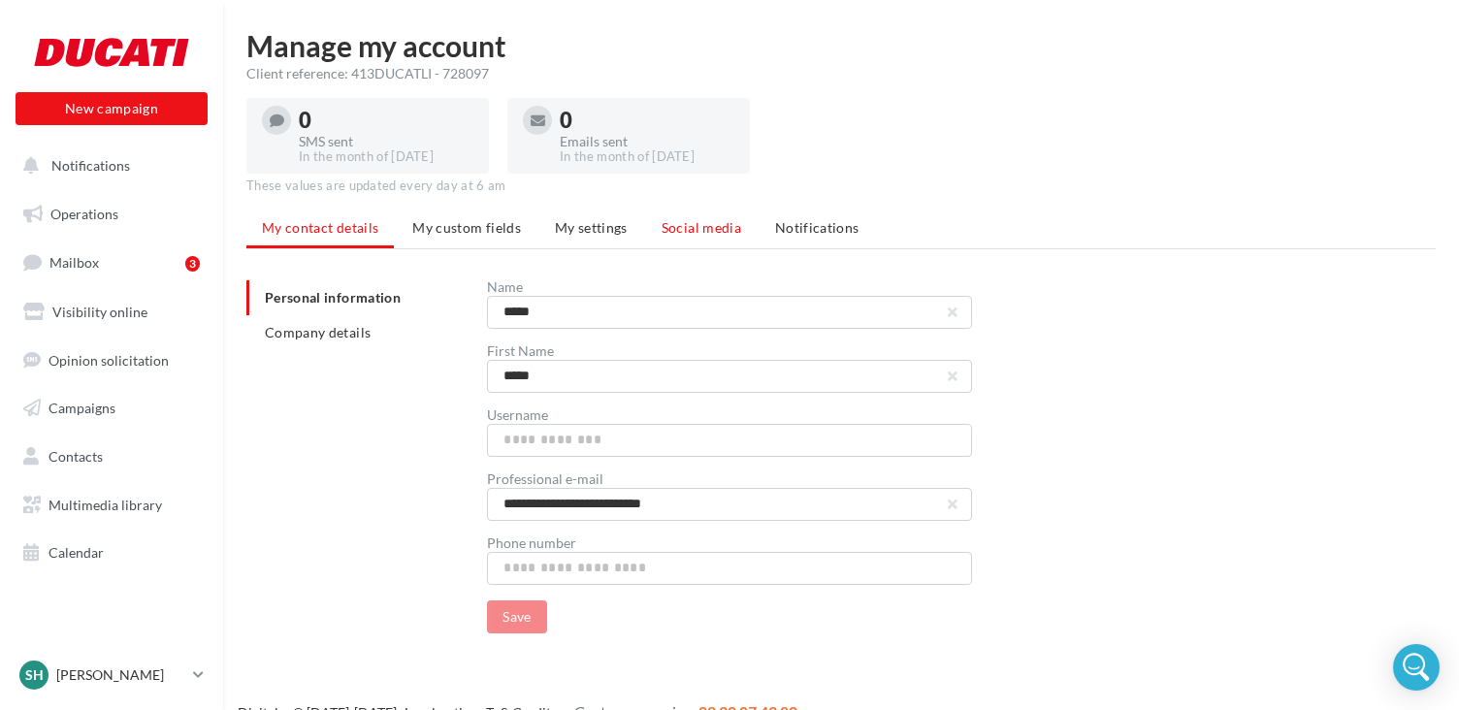
click at [698, 222] on span "Social media" at bounding box center [702, 227] width 80 height 16
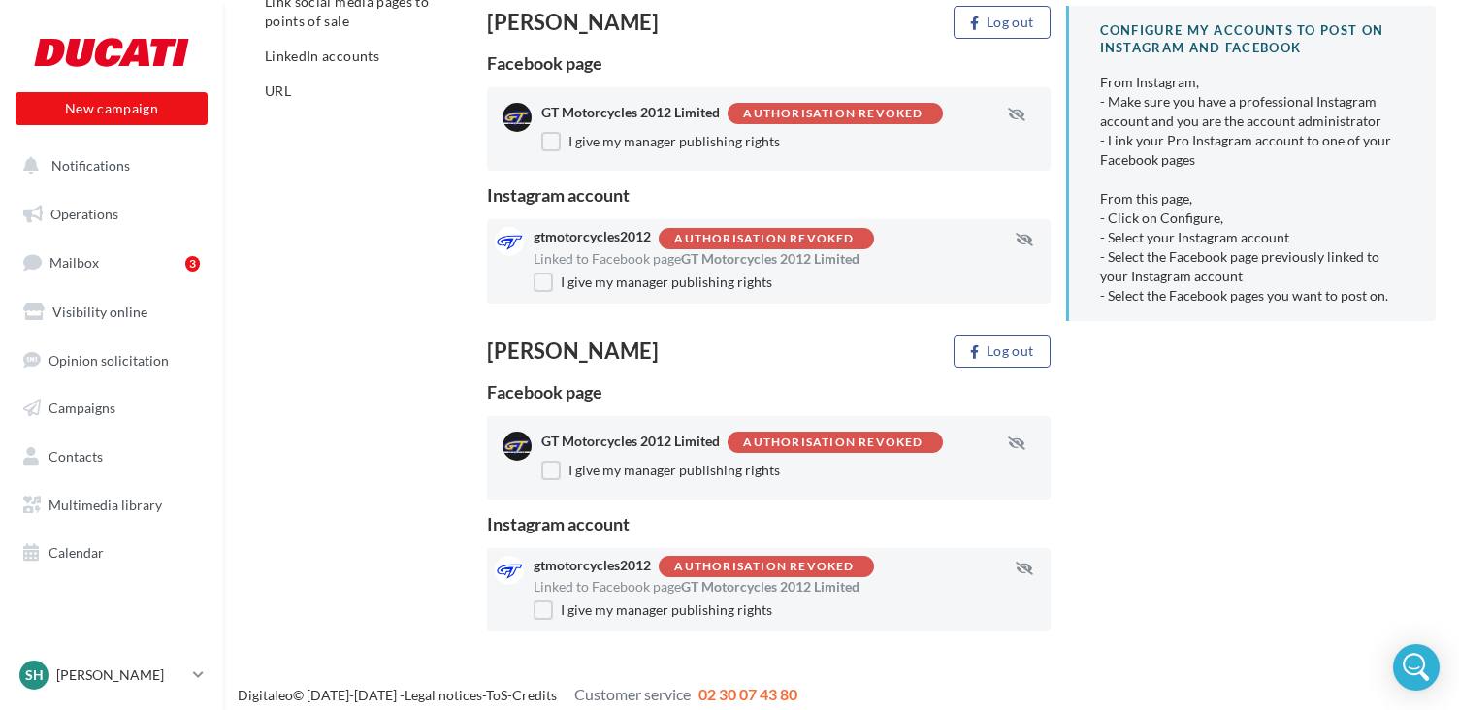
scroll to position [345, 0]
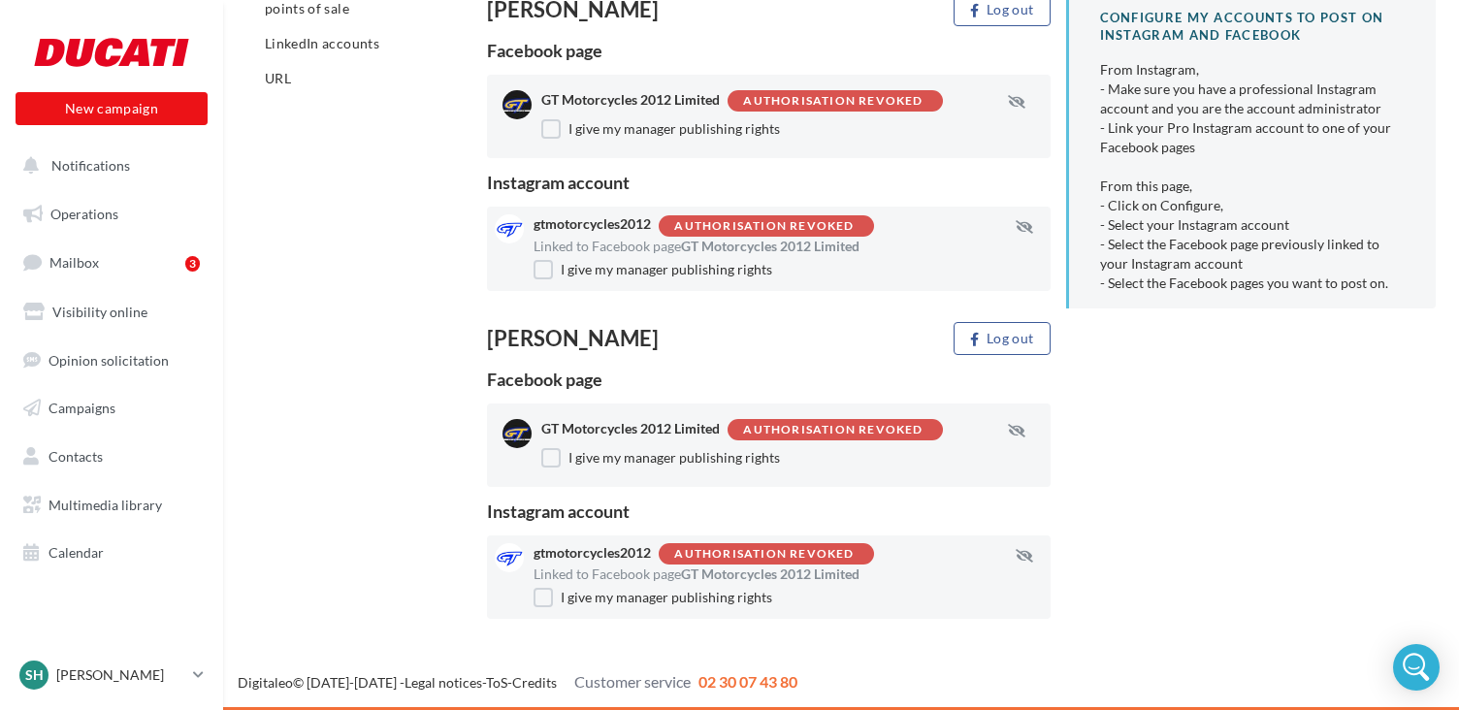
click at [742, 223] on div "Authorisation revoked" at bounding box center [763, 226] width 179 height 13
click at [346, 325] on div "Facebook/Instagram accounts Link social media pages to points of sale LinkedIn …" at bounding box center [848, 282] width 1205 height 691
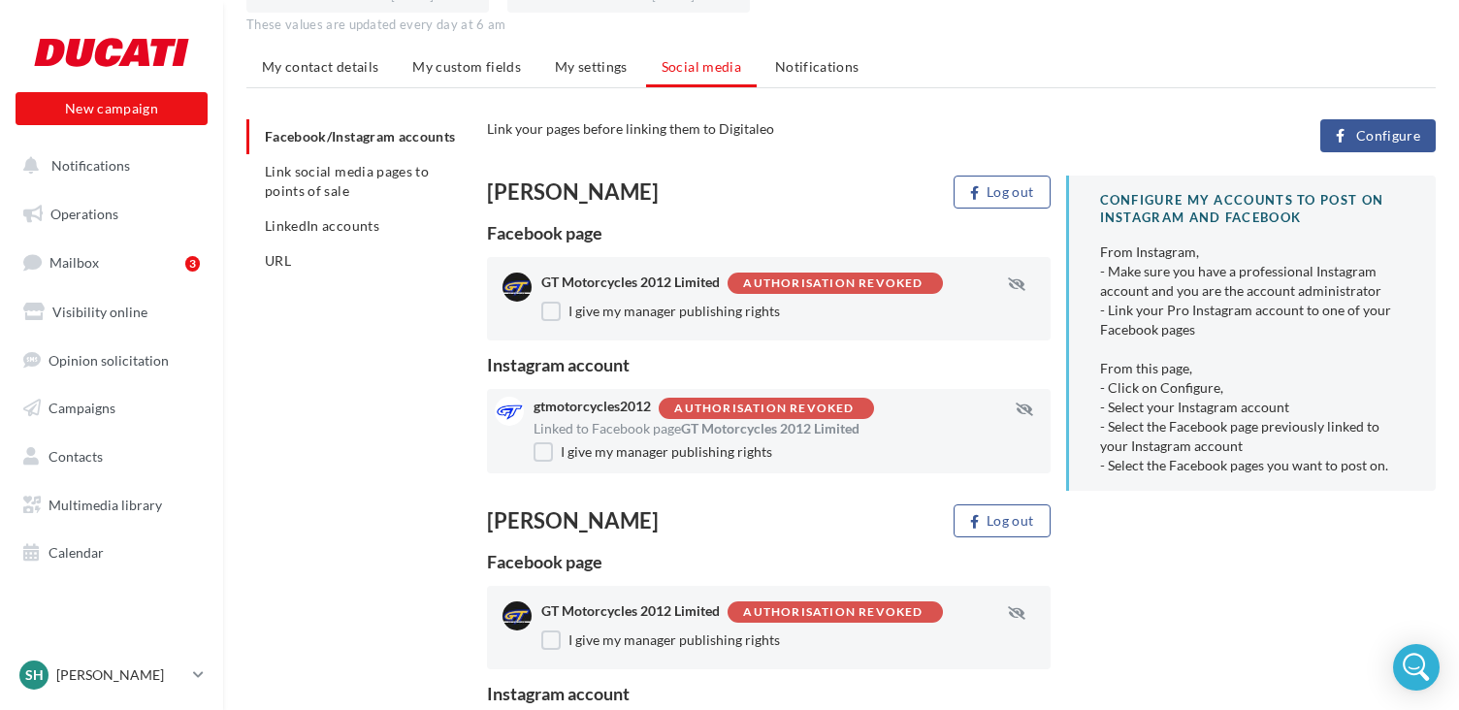
scroll to position [151, 0]
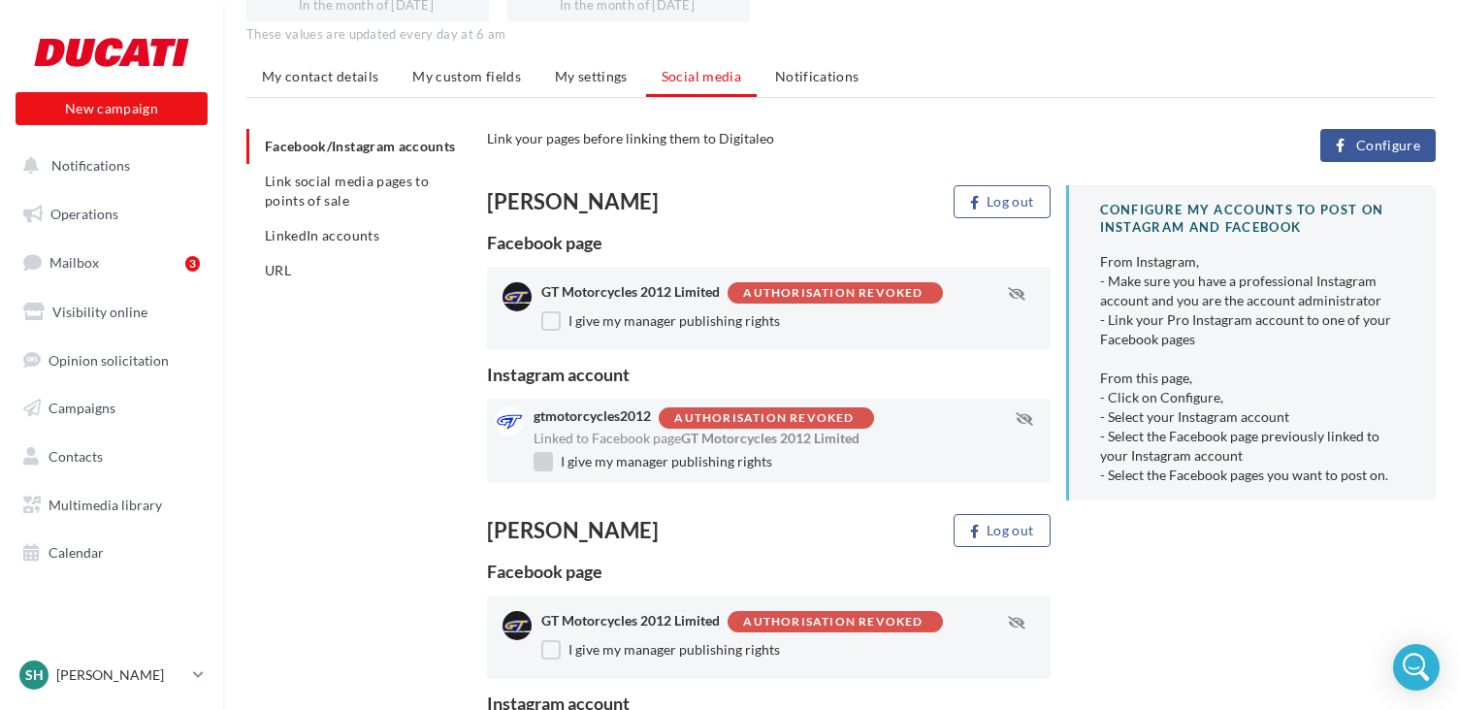
click at [544, 462] on label "I give my manager publishing rights" at bounding box center [652, 461] width 239 height 19
click at [1024, 535] on button "Log out" at bounding box center [1001, 530] width 97 height 33
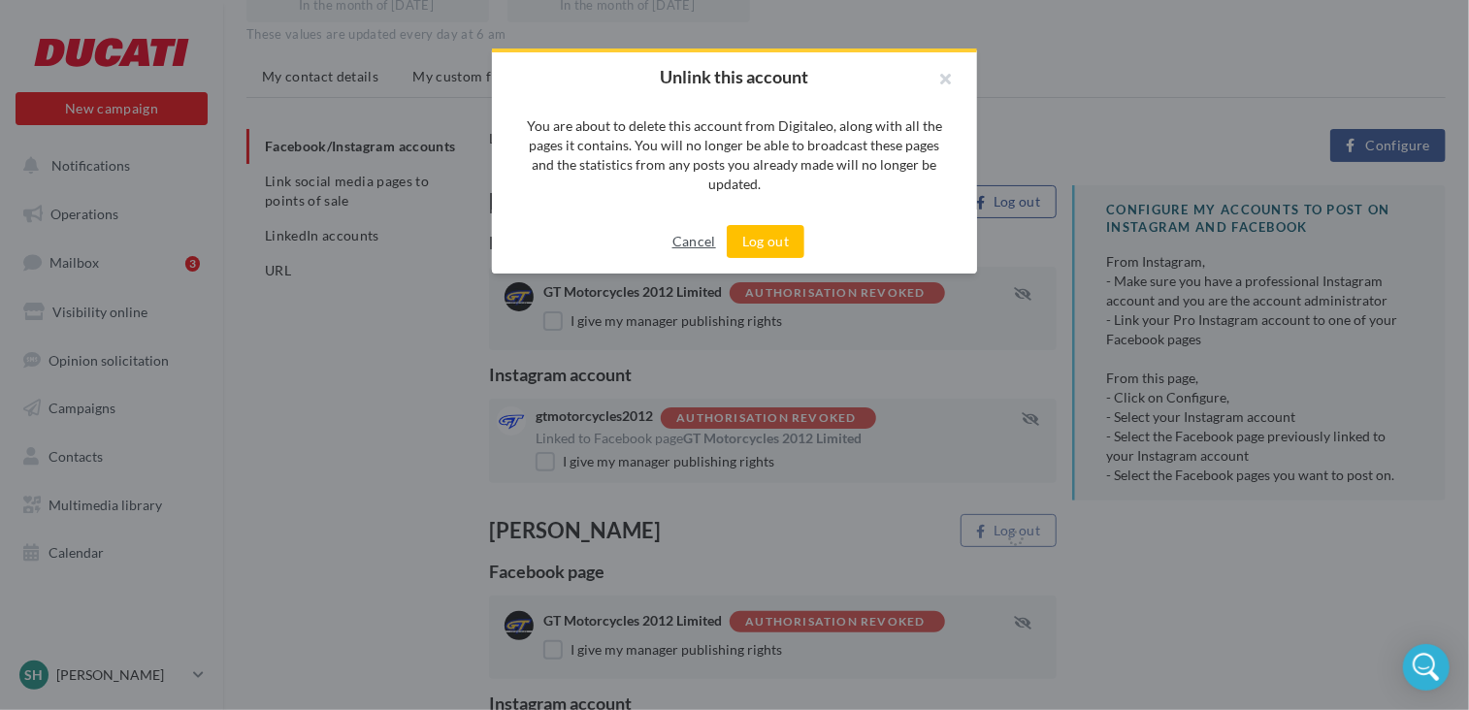
click at [700, 242] on button "Cancel" at bounding box center [693, 241] width 59 height 23
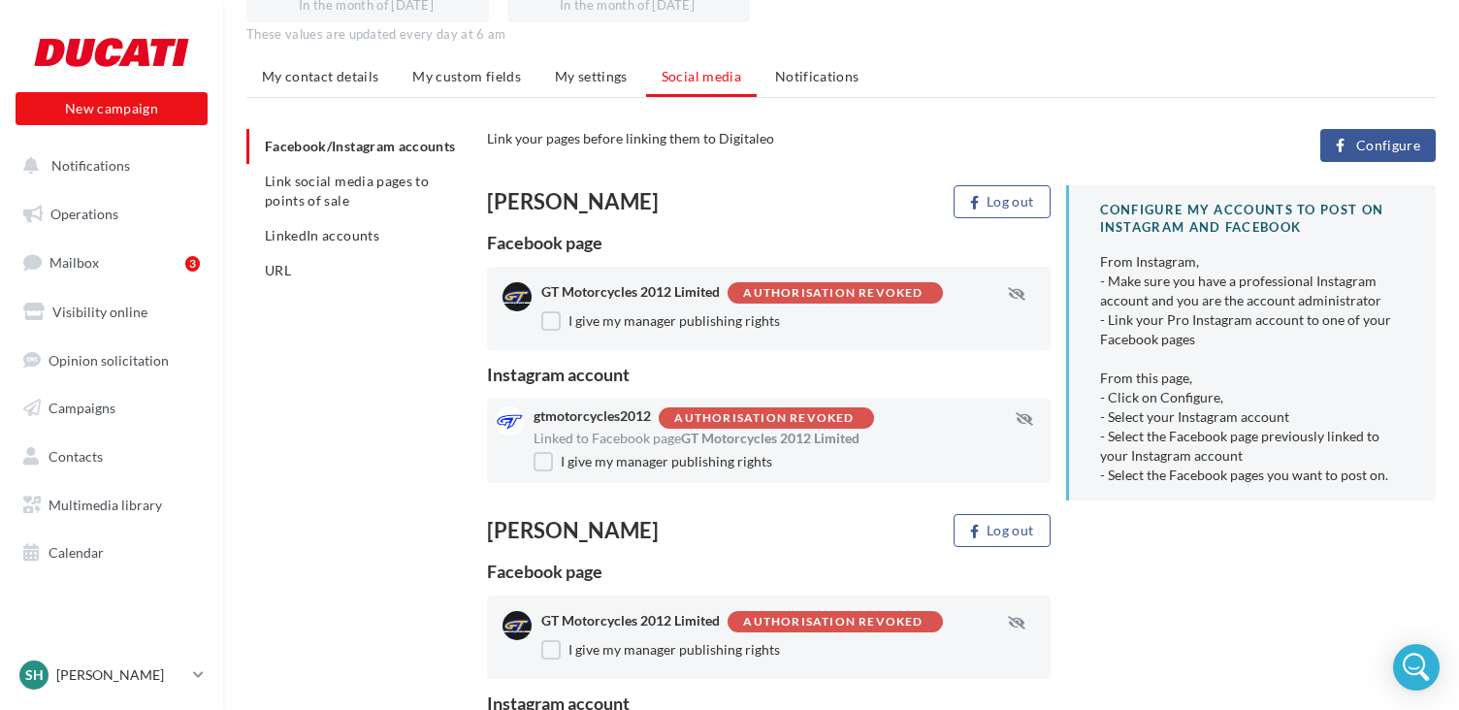
click at [880, 290] on div "Authorisation revoked" at bounding box center [832, 293] width 179 height 13
drag, startPoint x: 1188, startPoint y: 565, endPoint x: 1211, endPoint y: 571, distance: 23.1
click at [1190, 566] on div "Stephen Haith Log out Facebook page GT Motorcycles 2012 Limited Authorisation r…" at bounding box center [969, 502] width 964 height 634
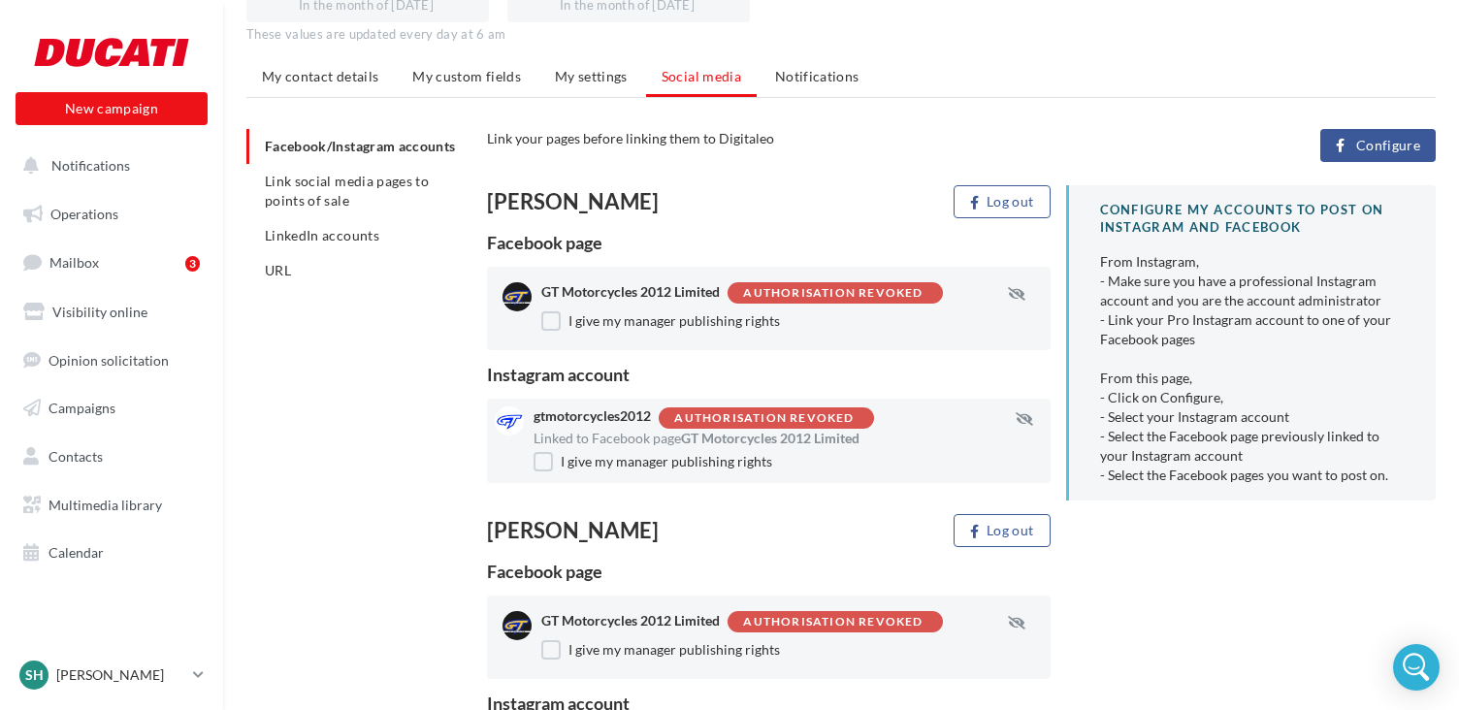
click at [1389, 144] on span "Configure" at bounding box center [1388, 146] width 64 height 16
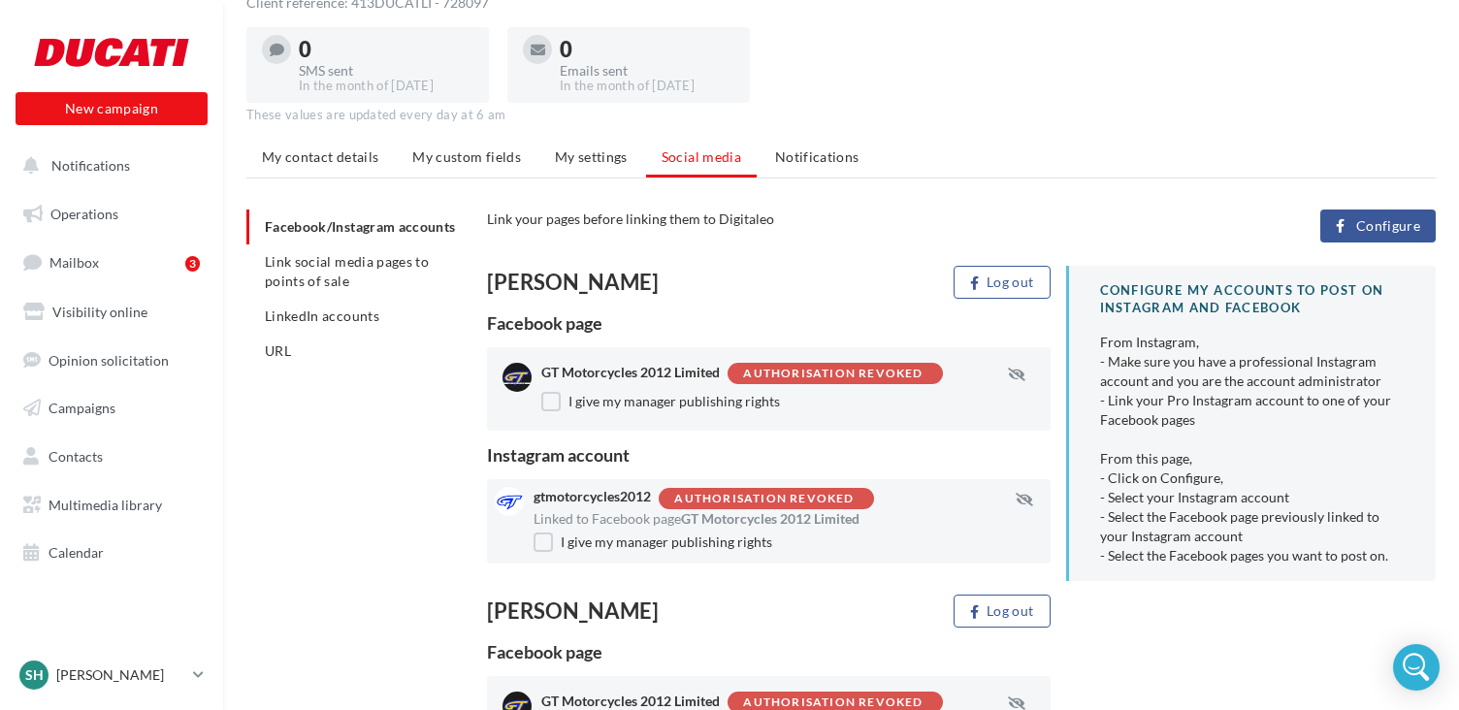
scroll to position [54, 0]
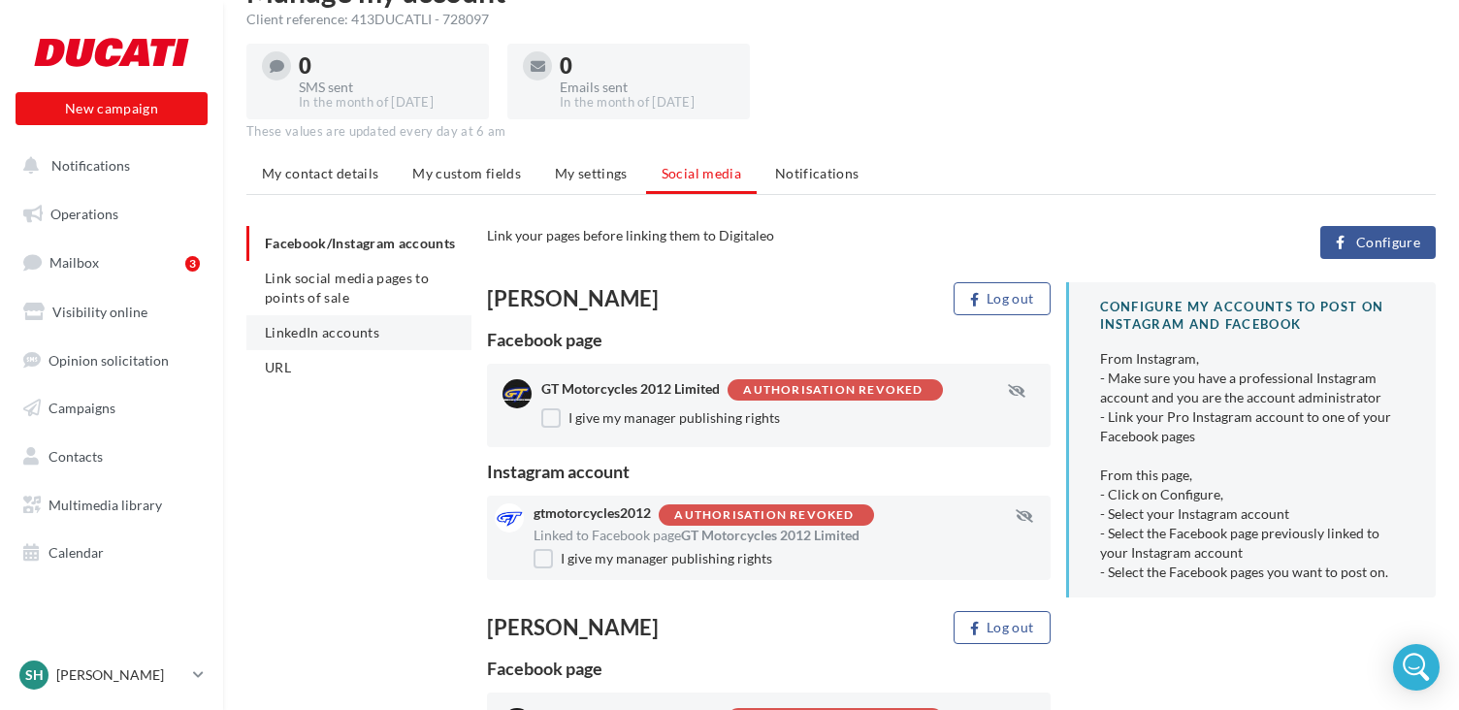
click at [326, 336] on span "LinkedIn accounts" at bounding box center [322, 332] width 114 height 16
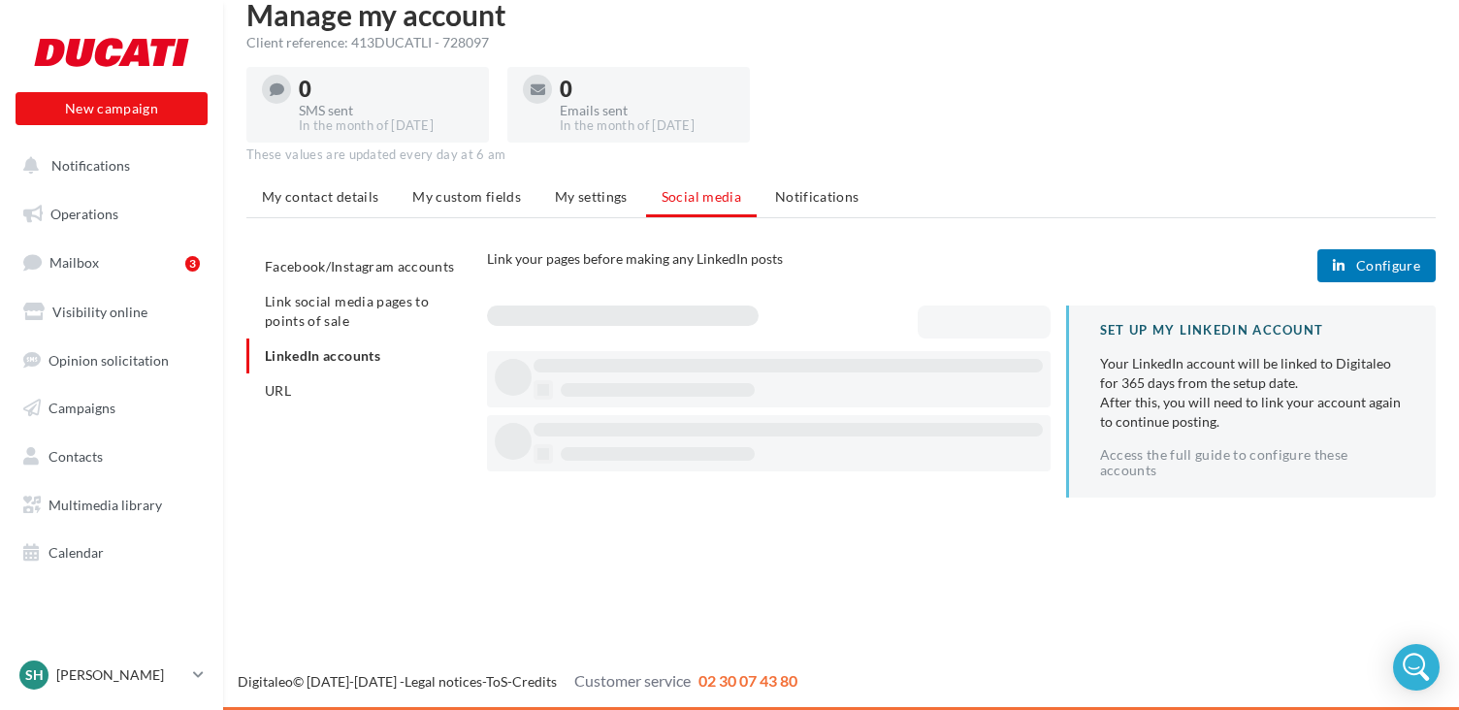
scroll to position [31, 0]
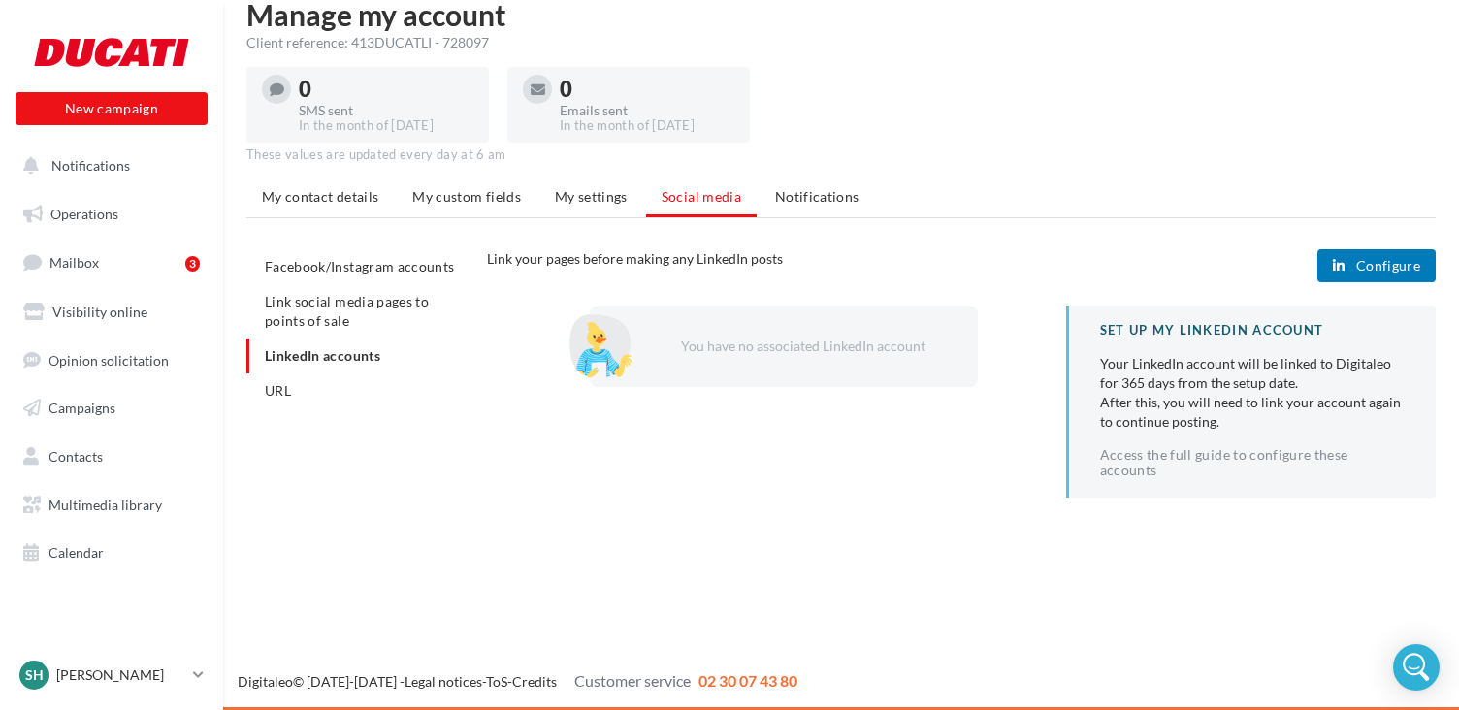
click at [743, 349] on div "You have no associated LinkedIn account" at bounding box center [799, 346] width 295 height 19
click at [889, 354] on div "You have no associated LinkedIn account" at bounding box center [799, 346] width 295 height 19
click at [1393, 271] on span "Configure" at bounding box center [1388, 266] width 64 height 16
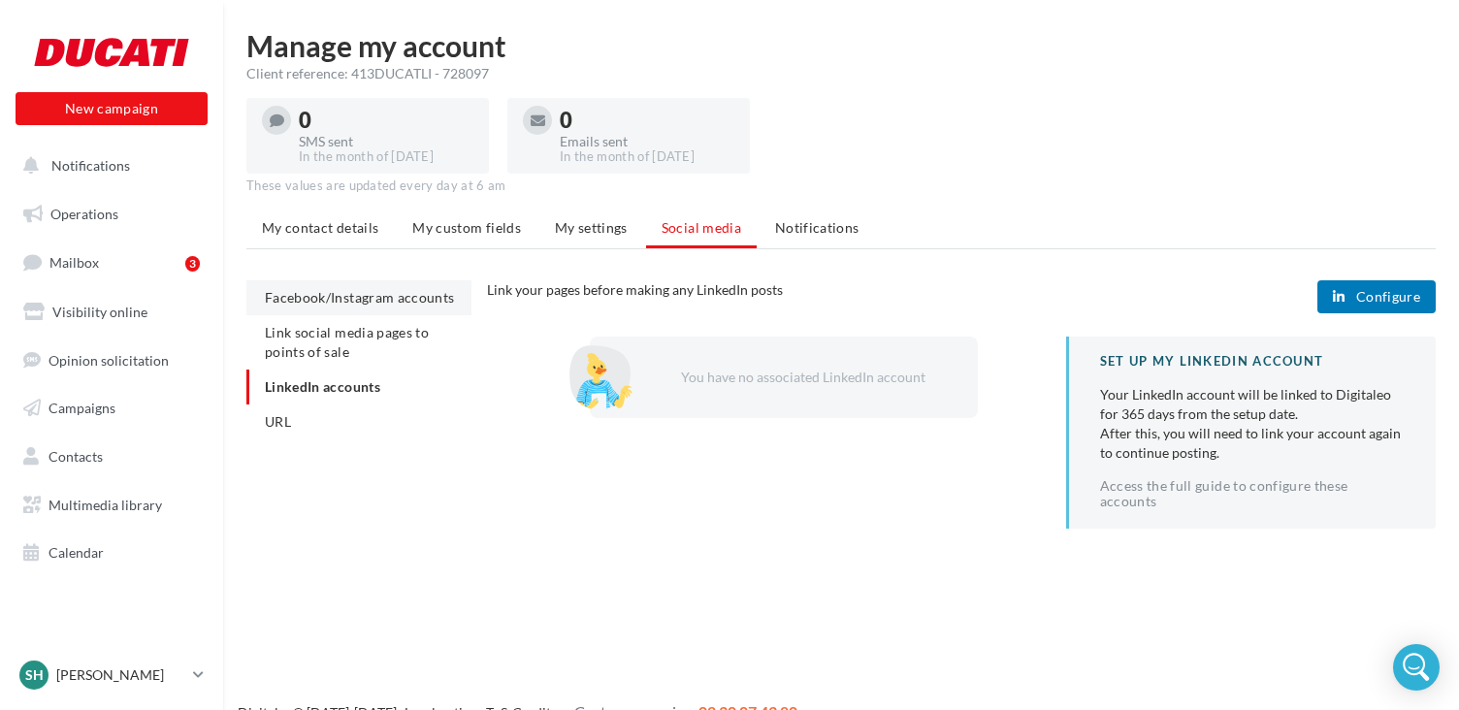
click at [294, 307] on li "Facebook/Instagram accounts" at bounding box center [358, 297] width 225 height 35
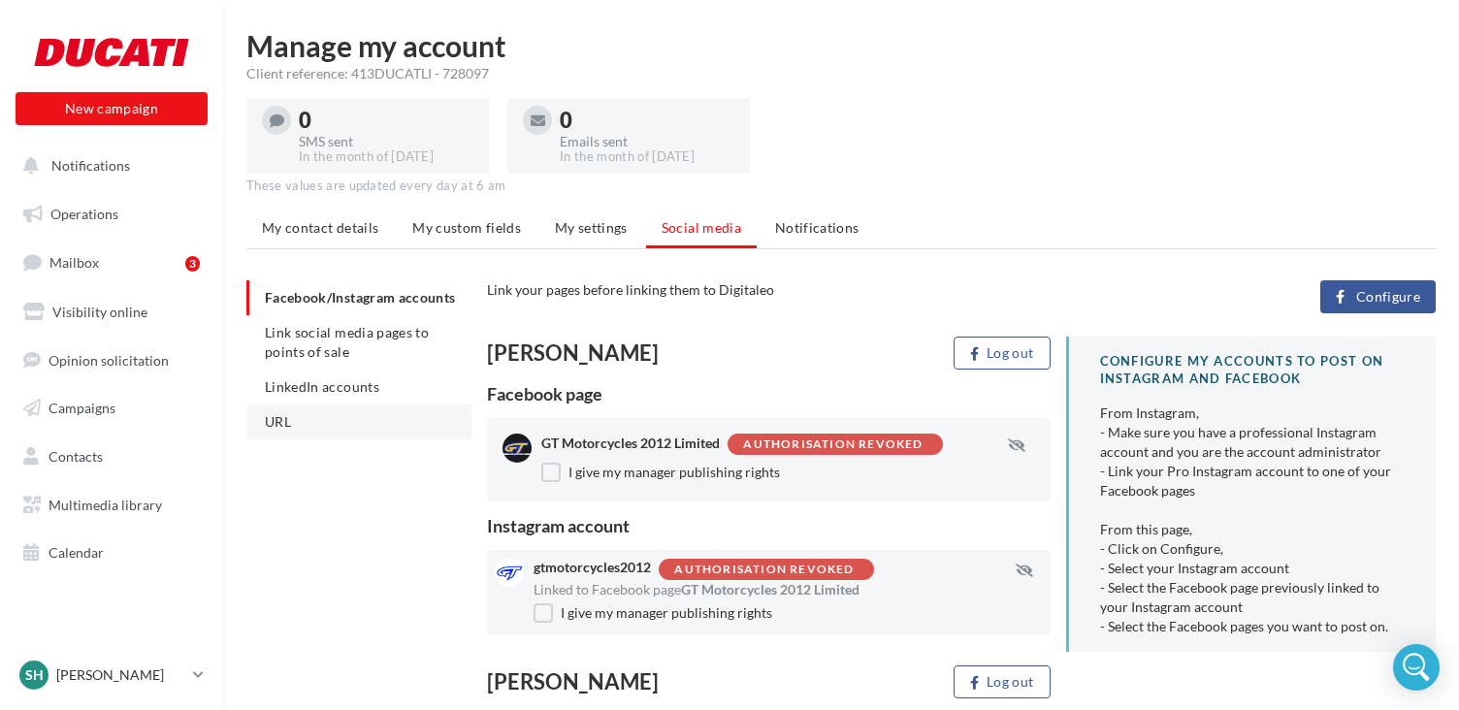
click at [286, 415] on span "URL" at bounding box center [278, 421] width 26 height 16
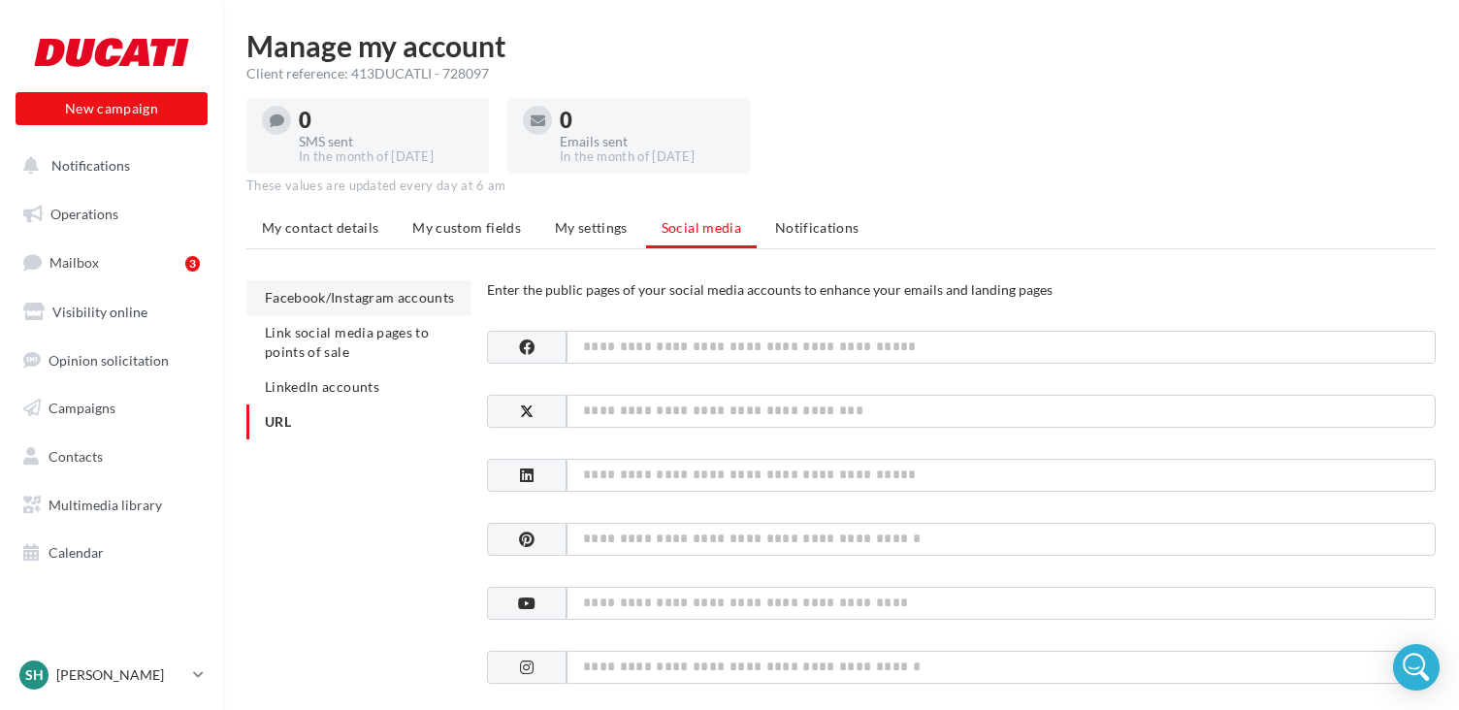
click at [404, 296] on span "Facebook/Instagram accounts" at bounding box center [359, 297] width 189 height 16
